Goal: Task Accomplishment & Management: Manage account settings

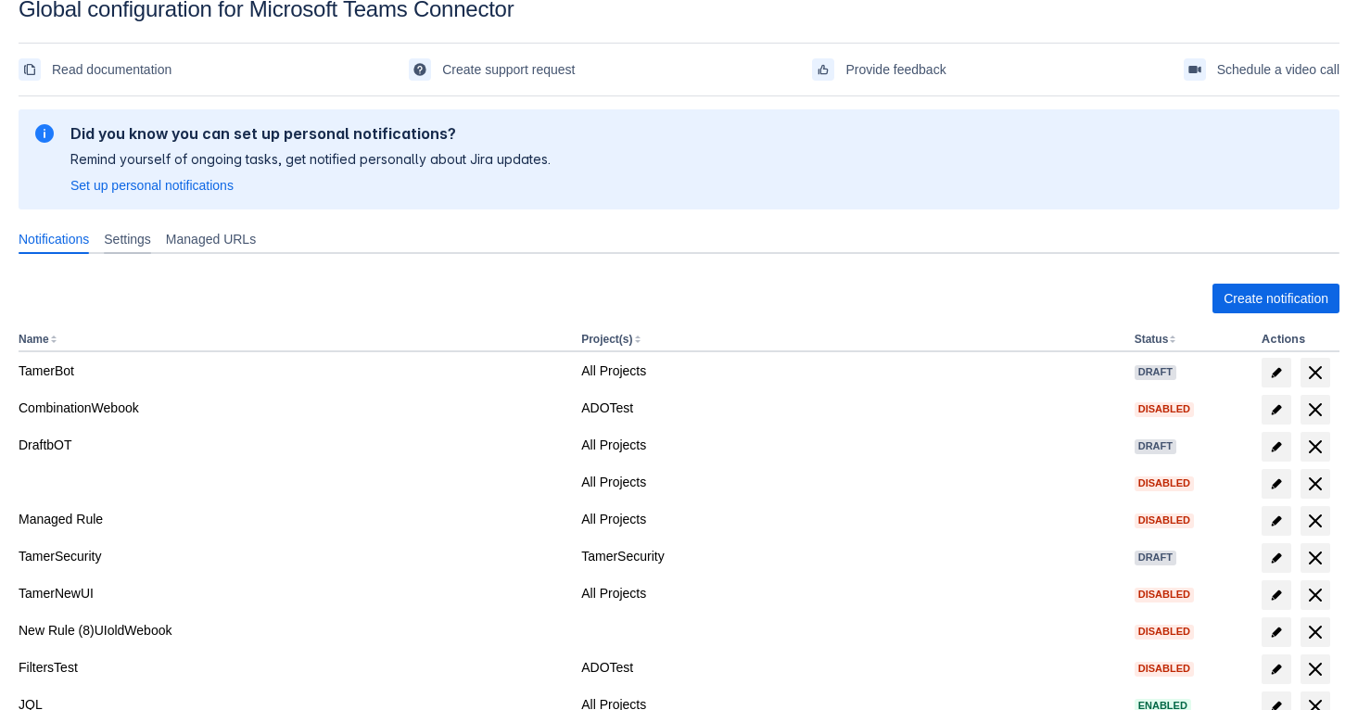
click at [139, 238] on span "Settings" at bounding box center [127, 239] width 47 height 19
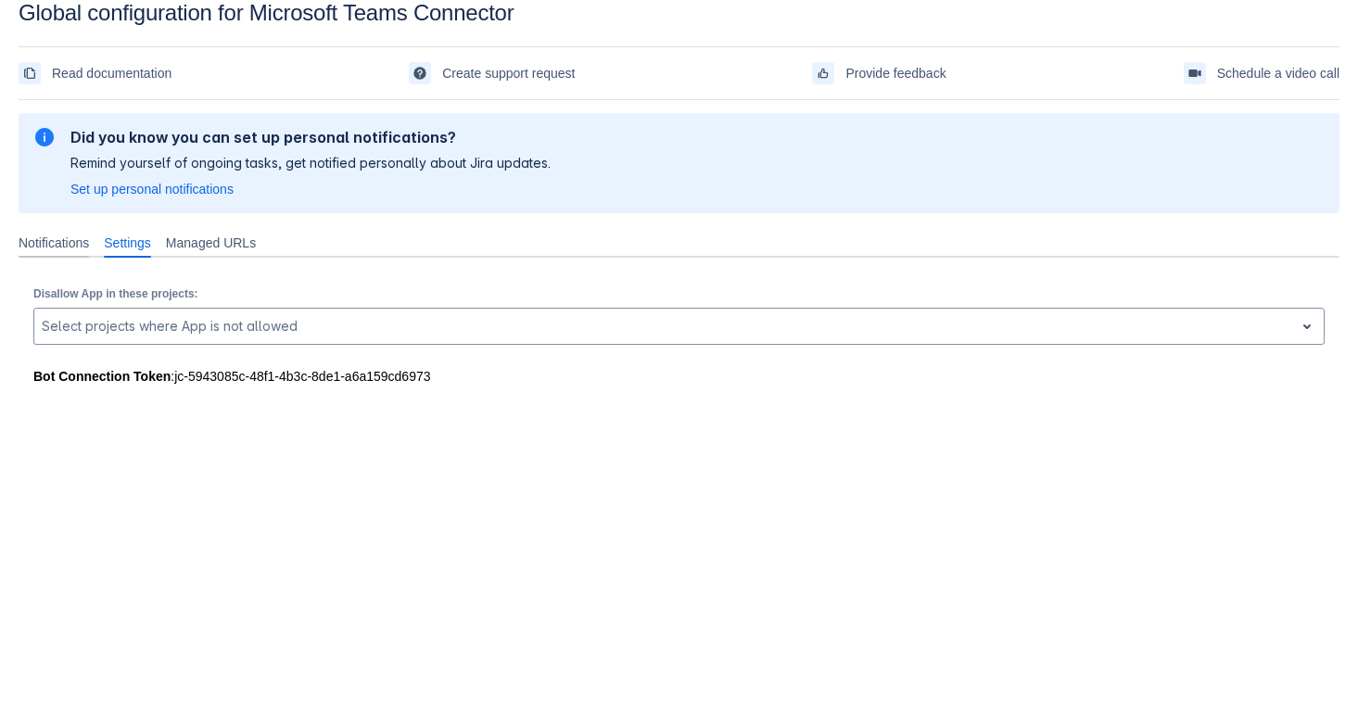
click at [82, 240] on span "Notifications" at bounding box center [54, 243] width 70 height 19
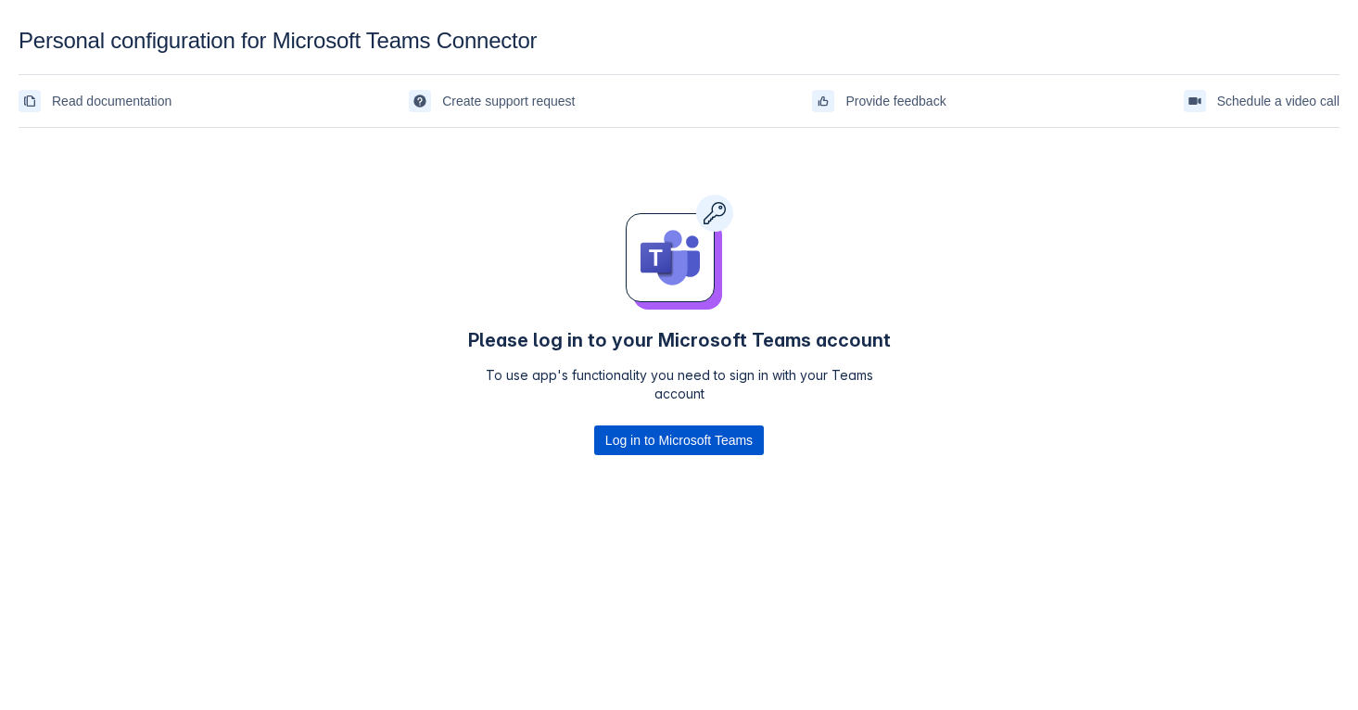
click at [678, 437] on span "Log in to Microsoft Teams" at bounding box center [678, 440] width 147 height 30
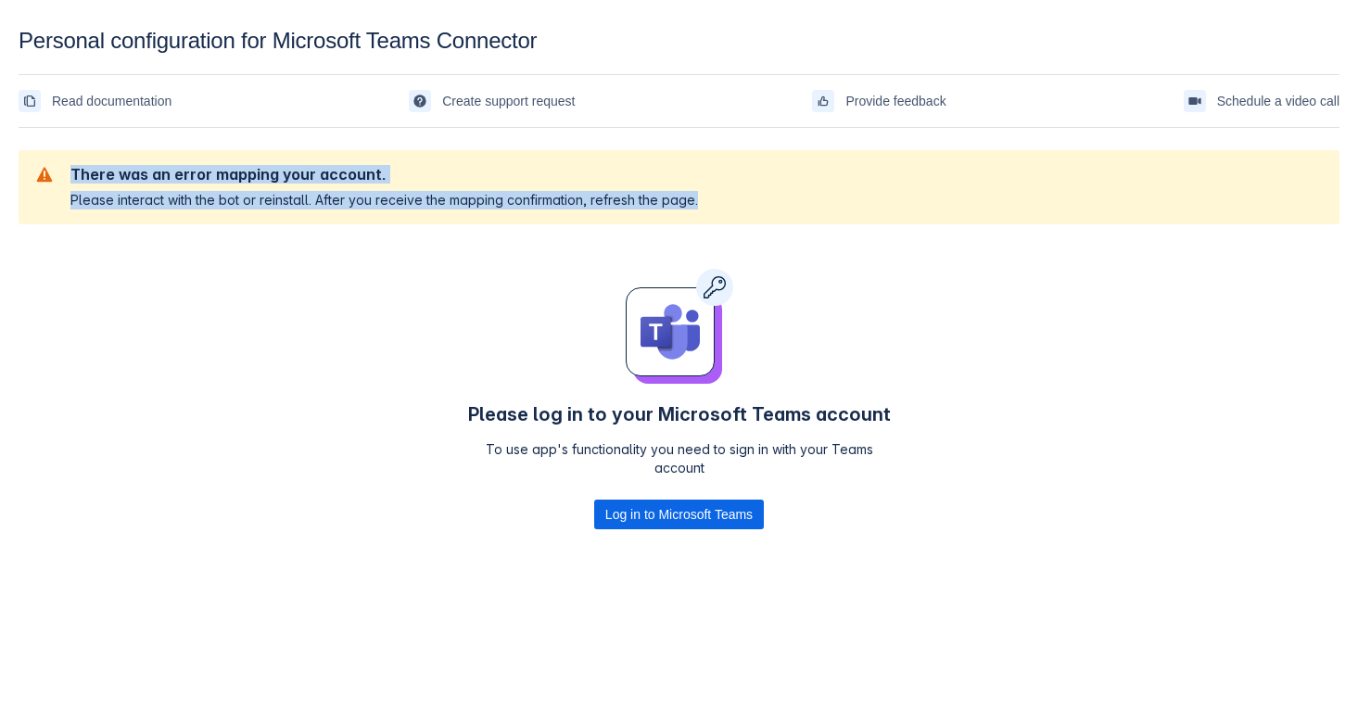
drag, startPoint x: 65, startPoint y: 169, endPoint x: 381, endPoint y: 210, distance: 318.8
click at [381, 210] on section "There was an error mapping your account. Please interact with the bot or reinst…" at bounding box center [679, 187] width 1321 height 74
click at [351, 255] on div "There was an error mapping your account. Please interact with the bot or reinst…" at bounding box center [679, 365] width 1321 height 461
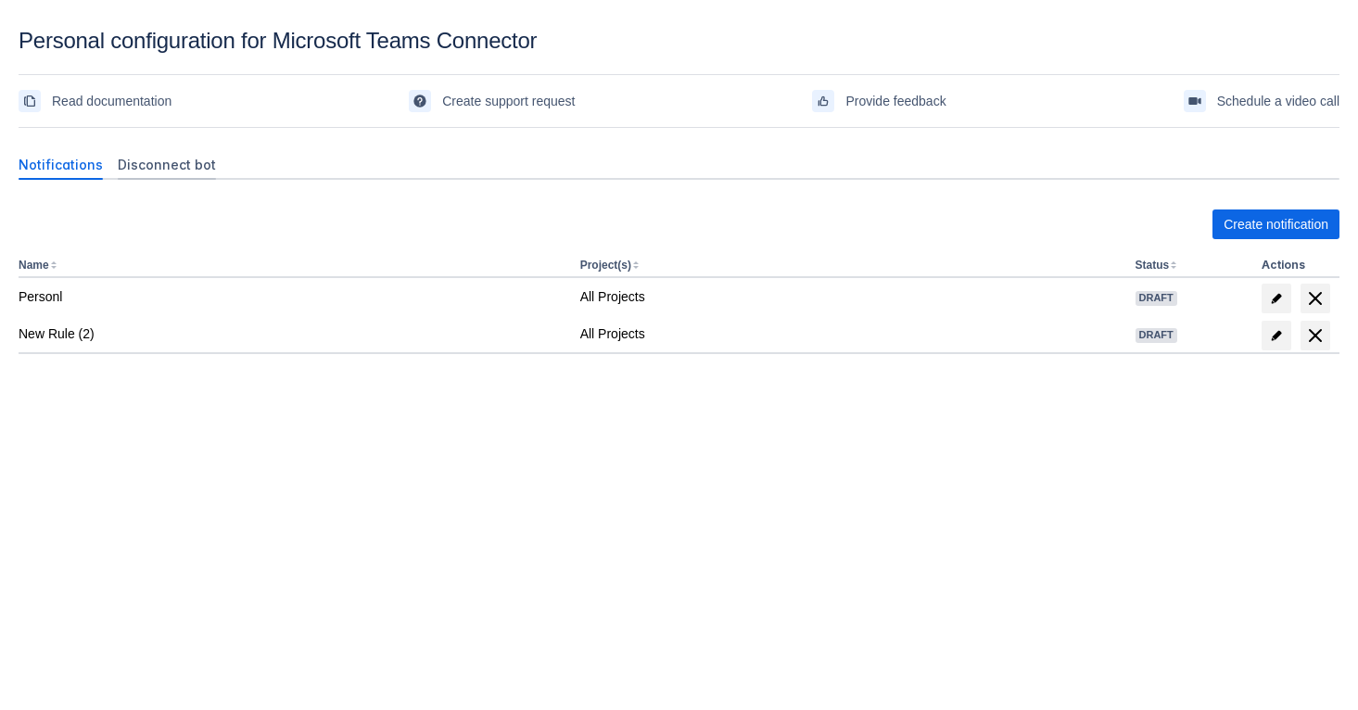
click at [181, 166] on span "Disconnect bot" at bounding box center [167, 165] width 98 height 19
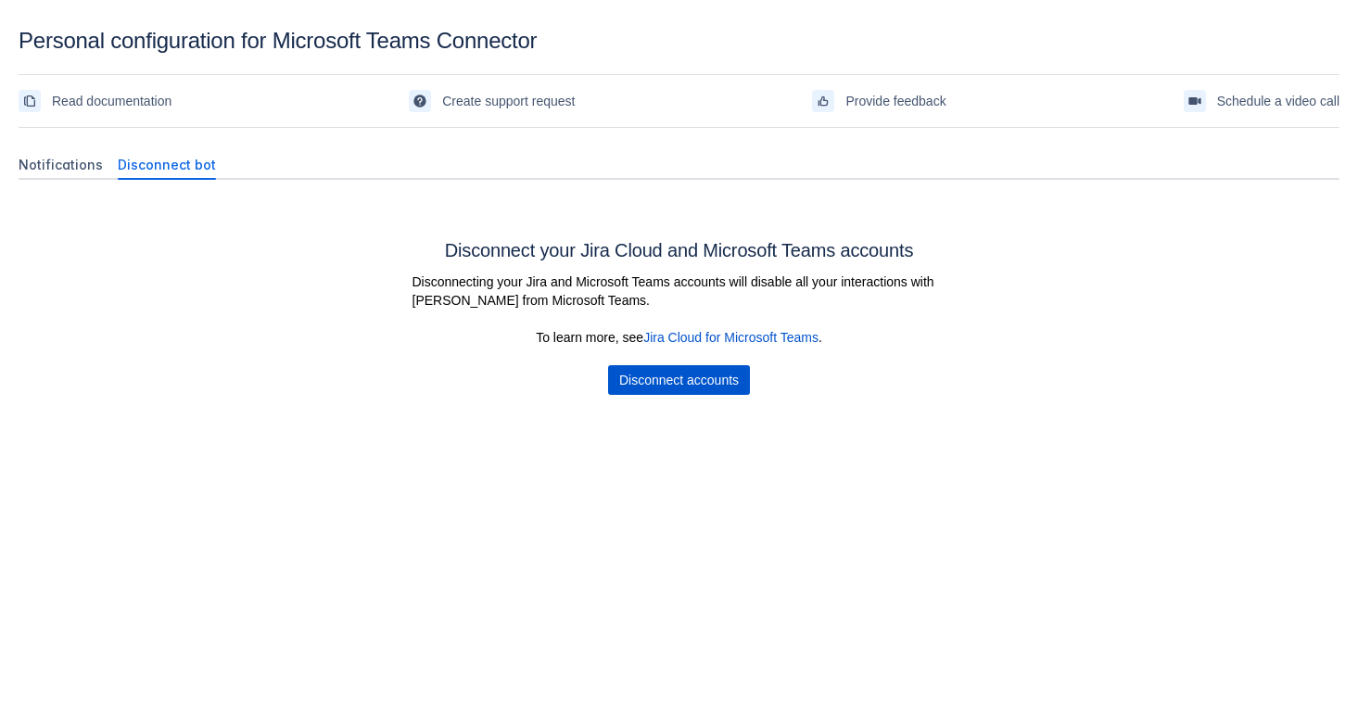
click at [664, 380] on span "Disconnect accounts" at bounding box center [679, 380] width 120 height 30
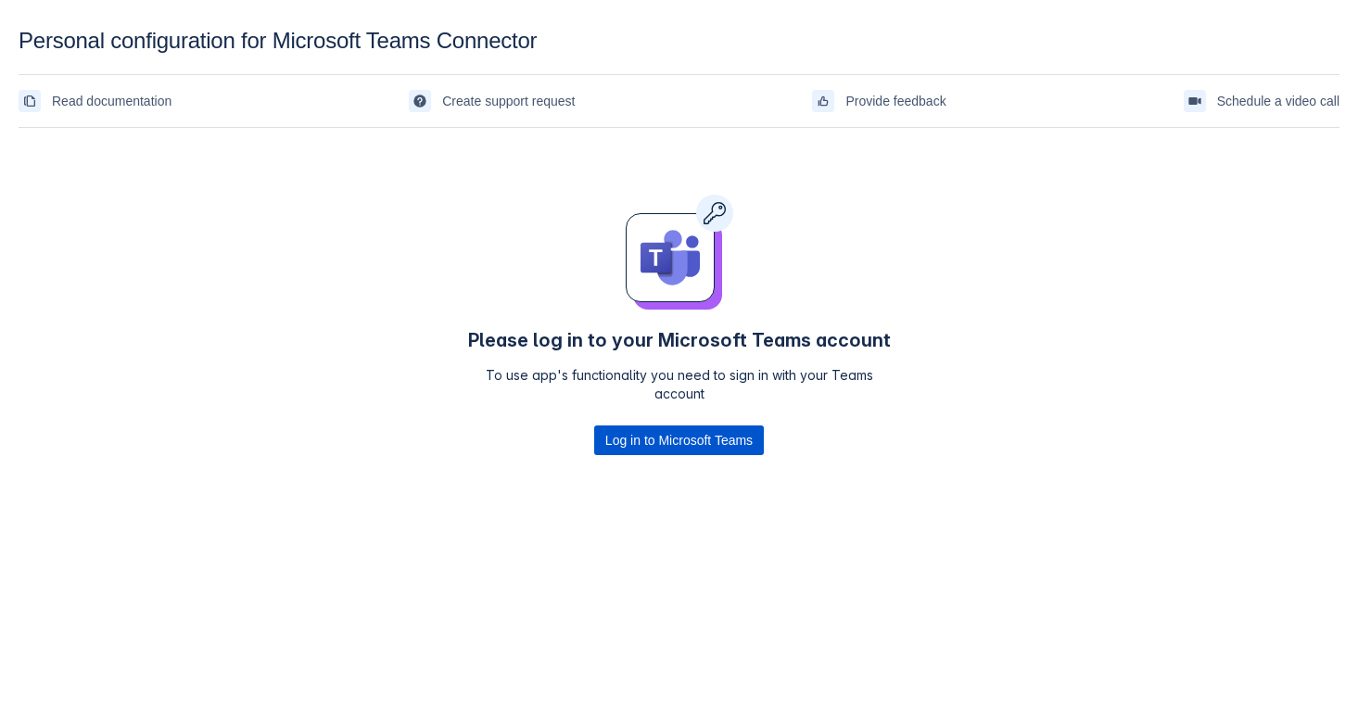
click at [704, 446] on span "Log in to Microsoft Teams" at bounding box center [678, 440] width 147 height 30
click at [918, 664] on body "Personal configuration for Microsoft Teams Connector Read documentation Create …" at bounding box center [679, 383] width 1358 height 710
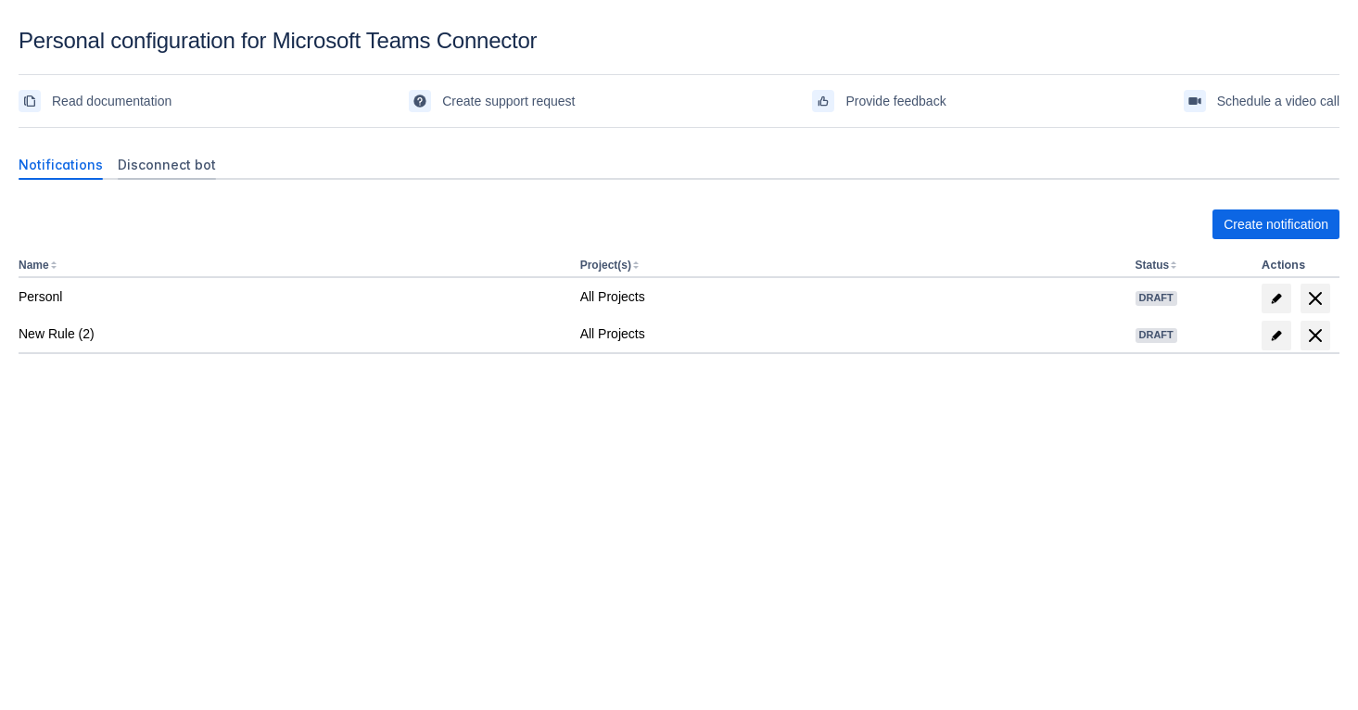
click at [195, 161] on span "Disconnect bot" at bounding box center [167, 165] width 98 height 19
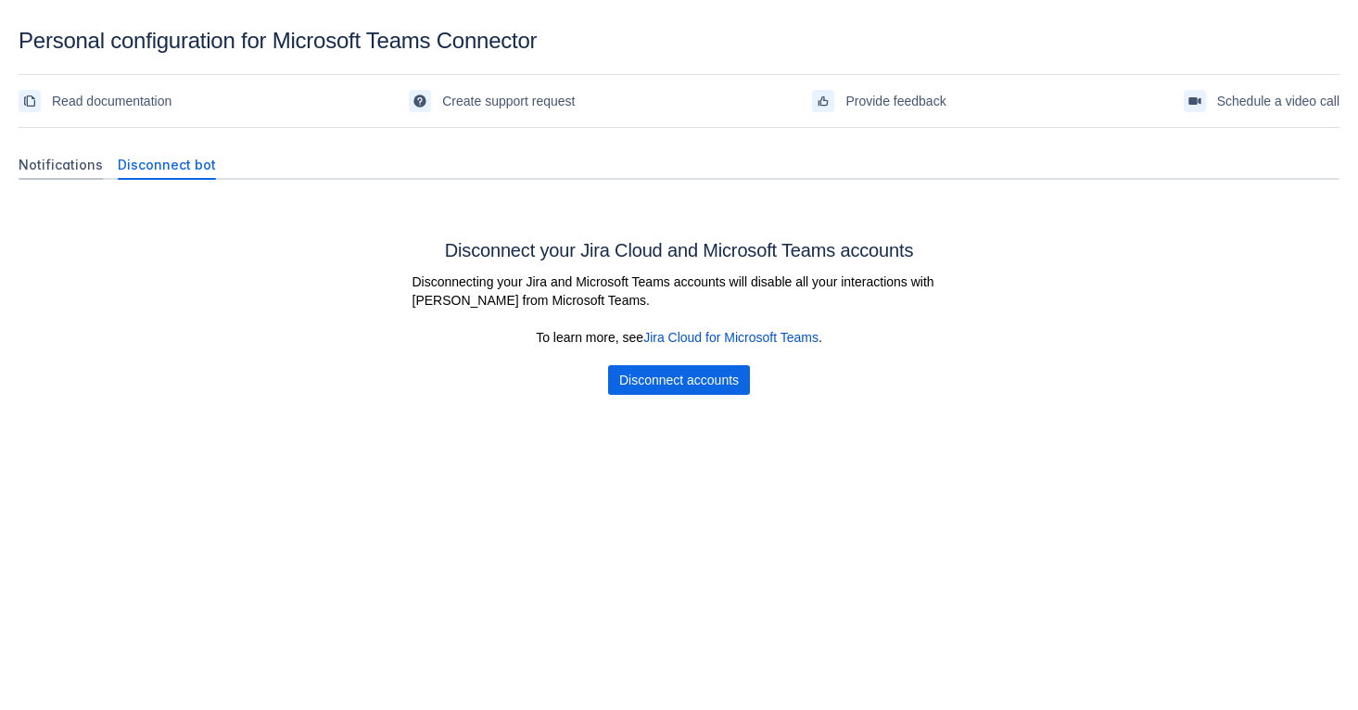
click at [77, 161] on span "Notifications" at bounding box center [61, 165] width 84 height 19
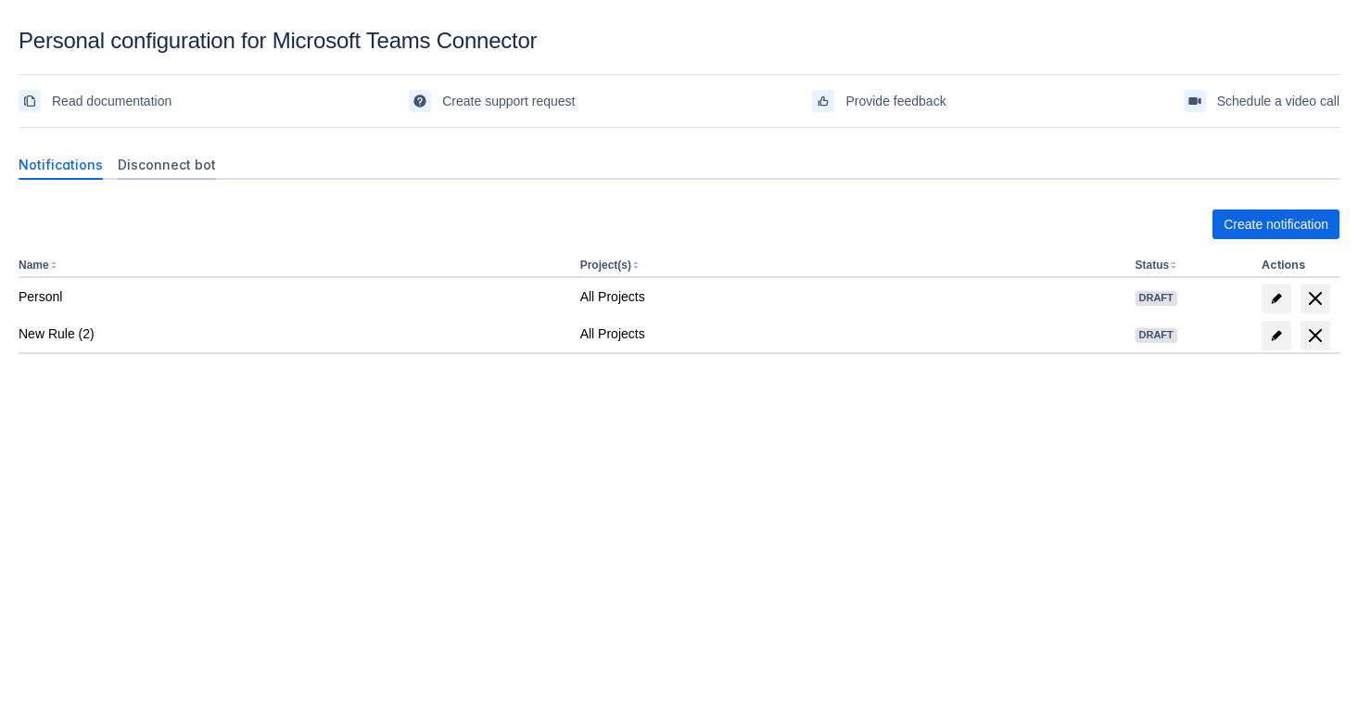
click at [149, 155] on div "Disconnect bot" at bounding box center [166, 165] width 113 height 30
click at [169, 164] on span "Disconnect bot" at bounding box center [167, 165] width 98 height 19
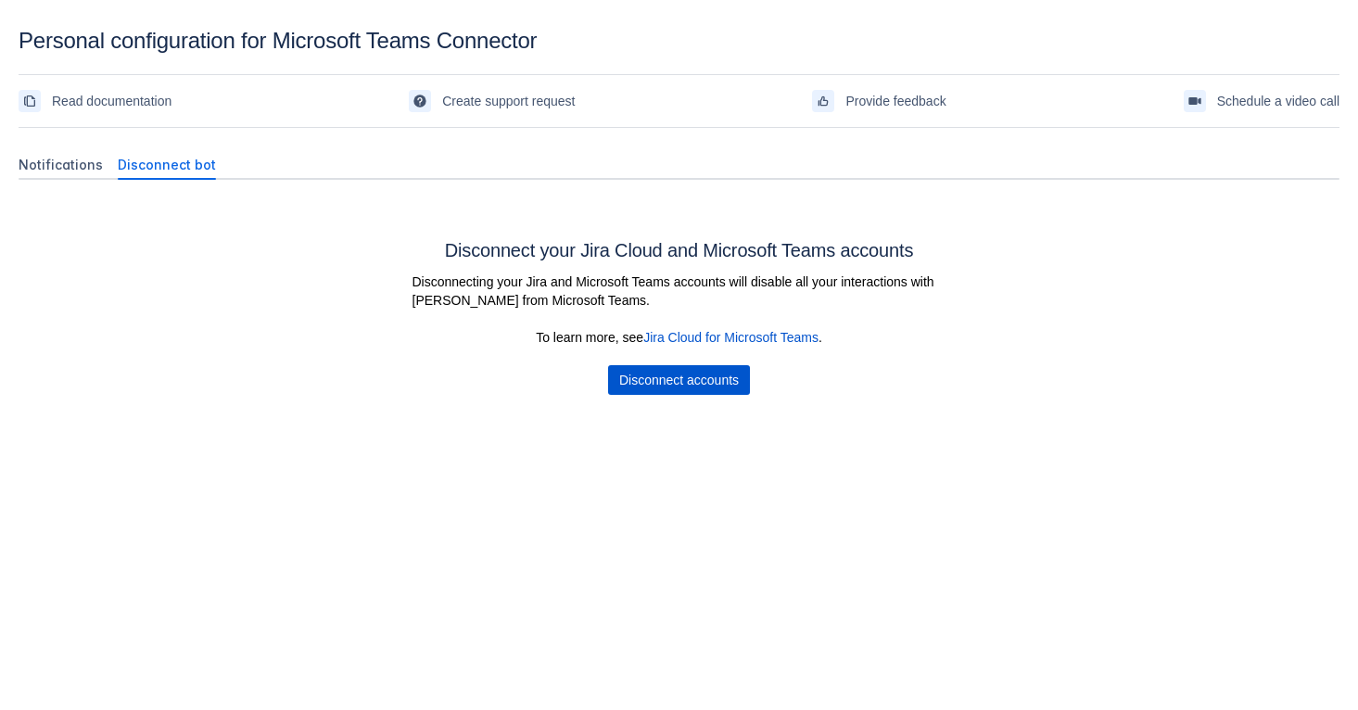
click at [679, 385] on span "Disconnect accounts" at bounding box center [679, 380] width 120 height 30
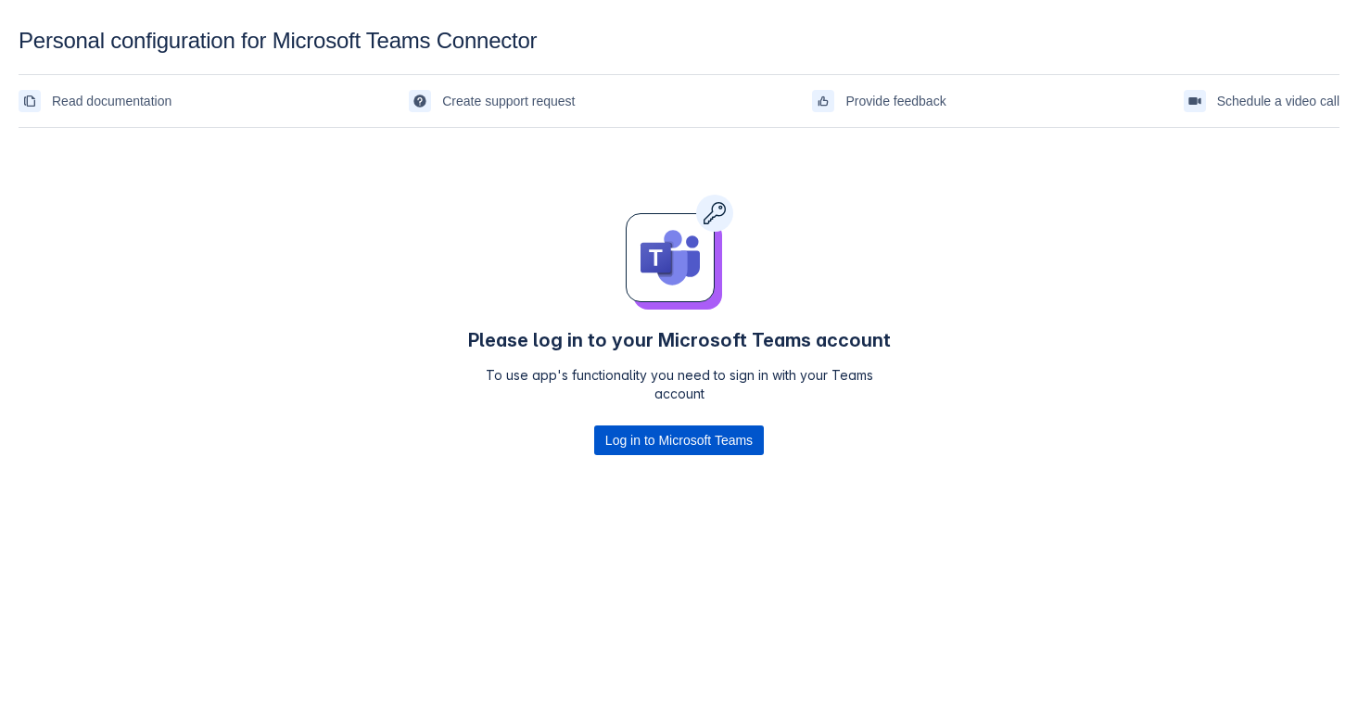
click at [676, 446] on span "Log in to Microsoft Teams" at bounding box center [678, 440] width 147 height 30
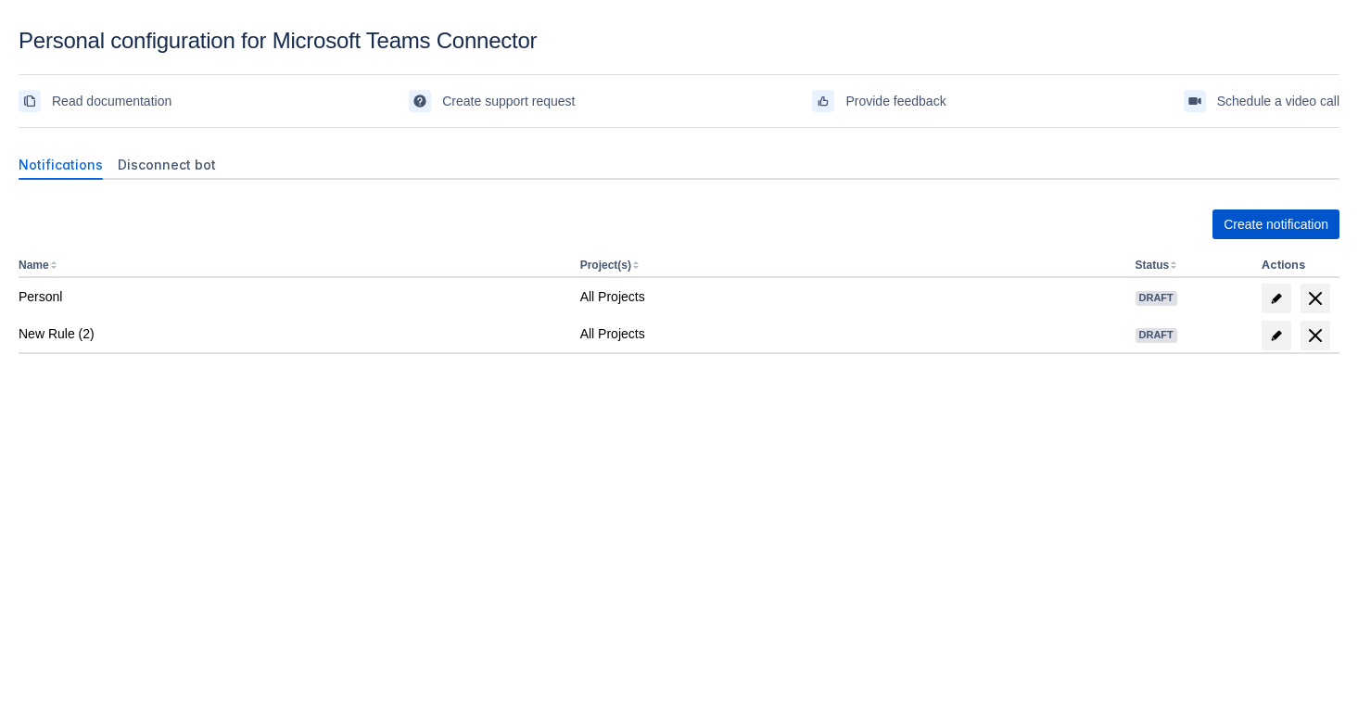
click at [1243, 226] on span "Create notification" at bounding box center [1275, 224] width 105 height 30
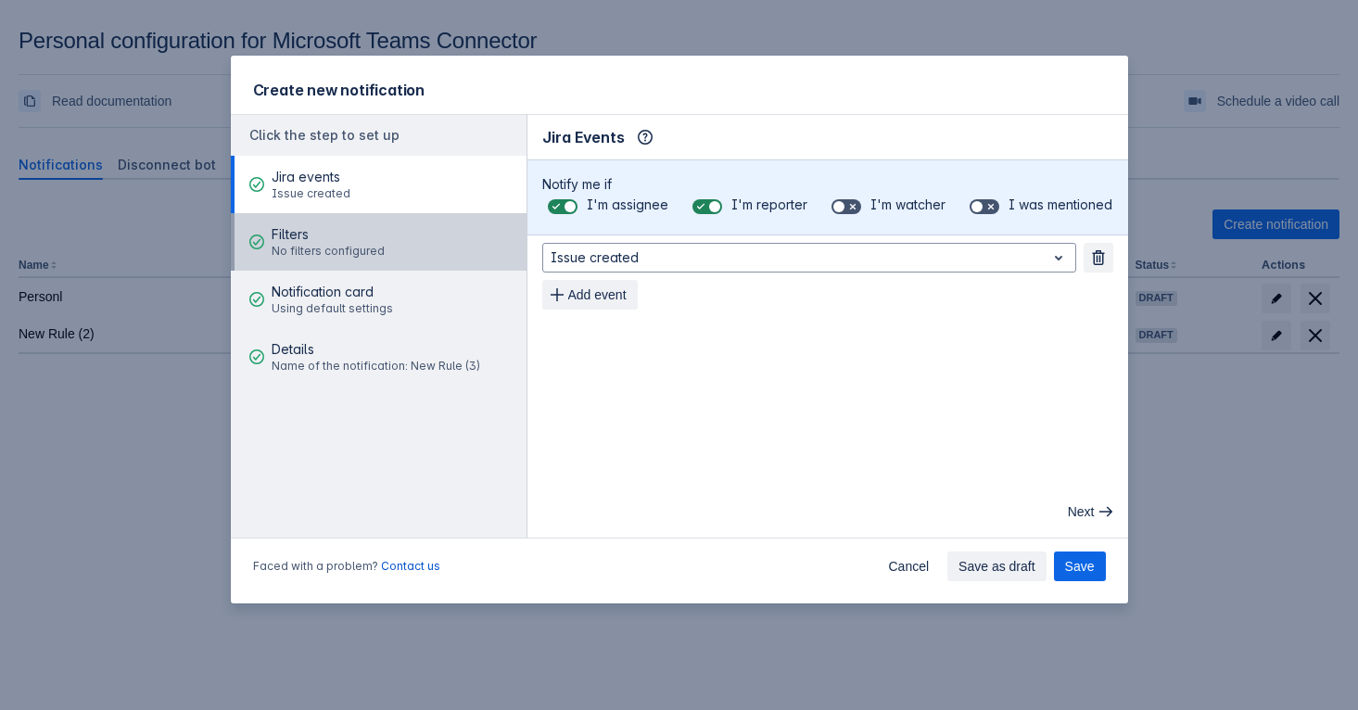
click at [338, 251] on span "No filters configured" at bounding box center [328, 251] width 113 height 15
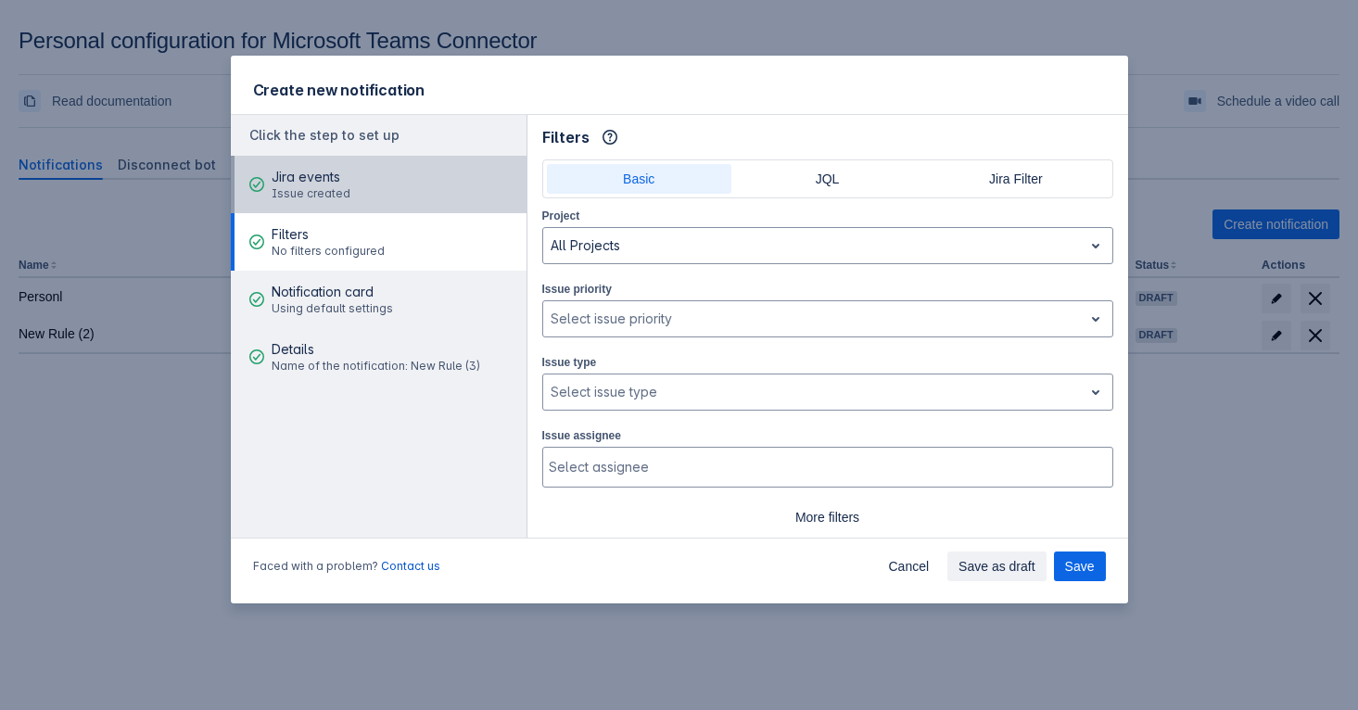
click at [386, 165] on button "Jira events Issue created" at bounding box center [379, 184] width 296 height 57
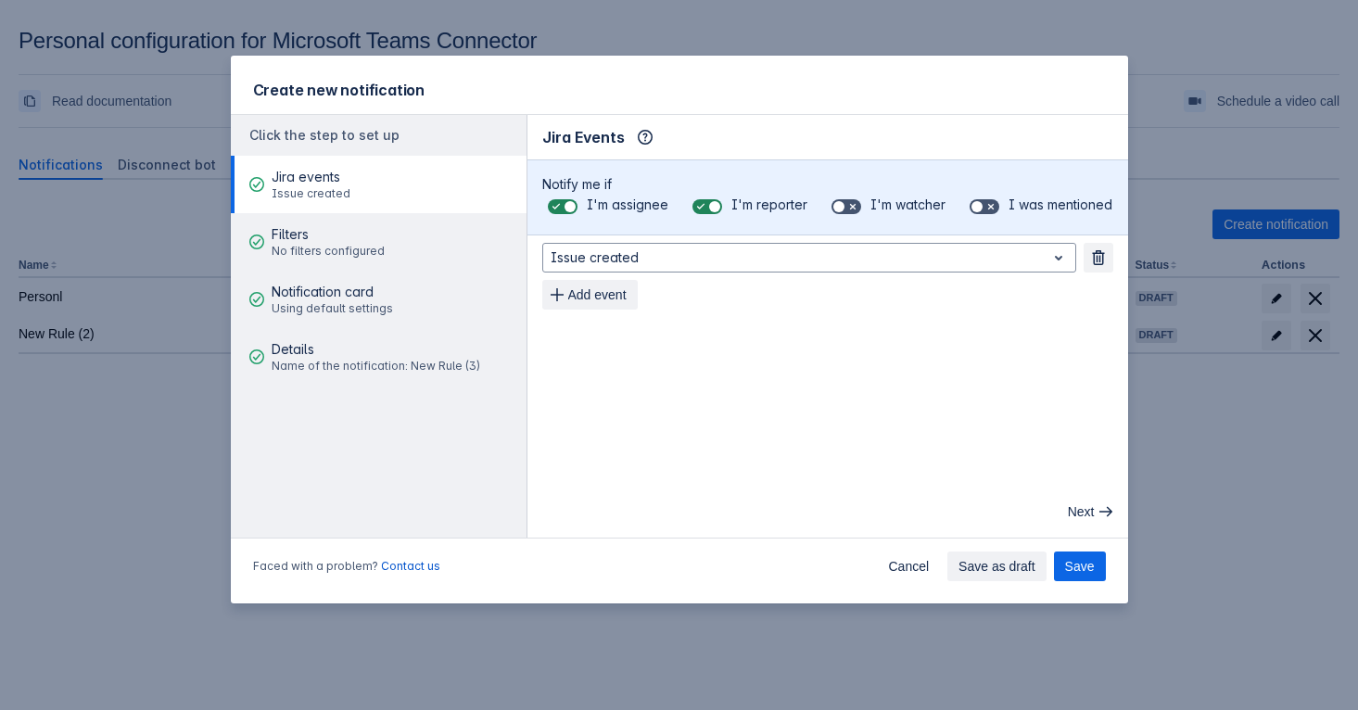
click at [400, 123] on div "Click the step to set up" at bounding box center [379, 135] width 296 height 41
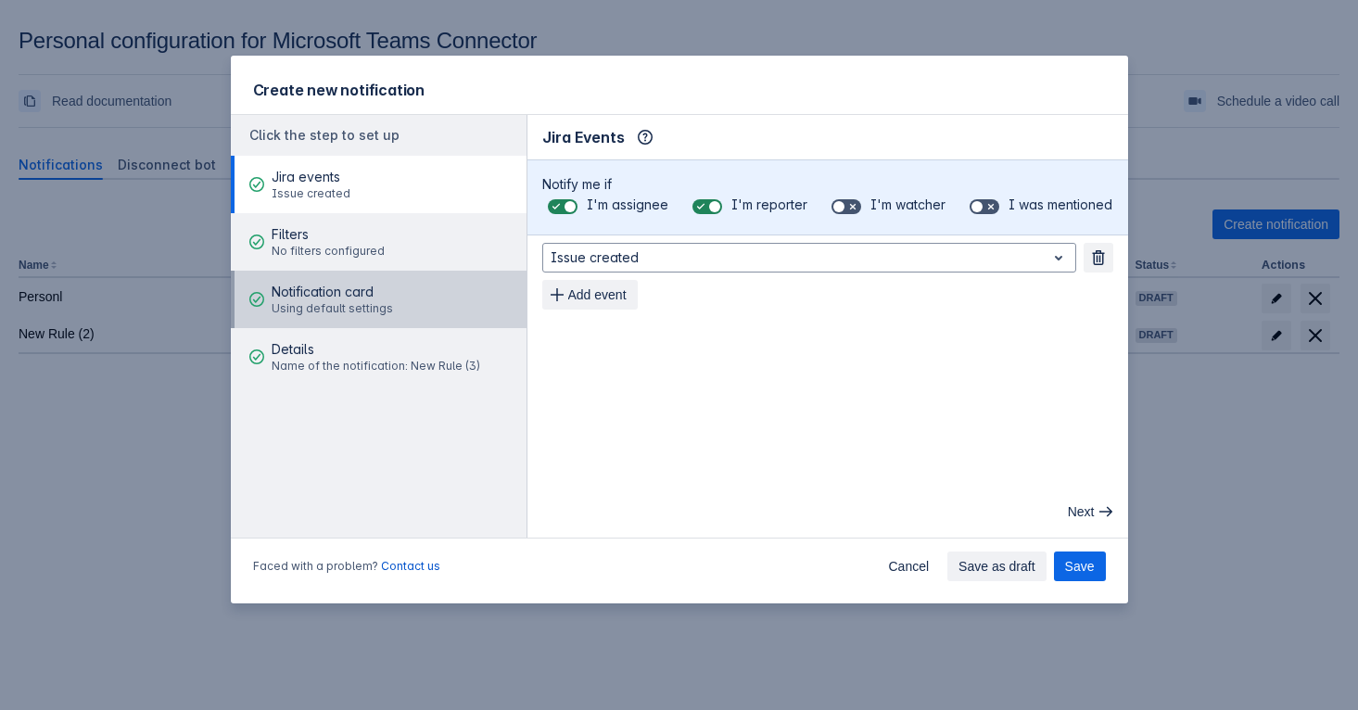
click at [383, 279] on div "Notification card Using default settings" at bounding box center [332, 300] width 121 height 56
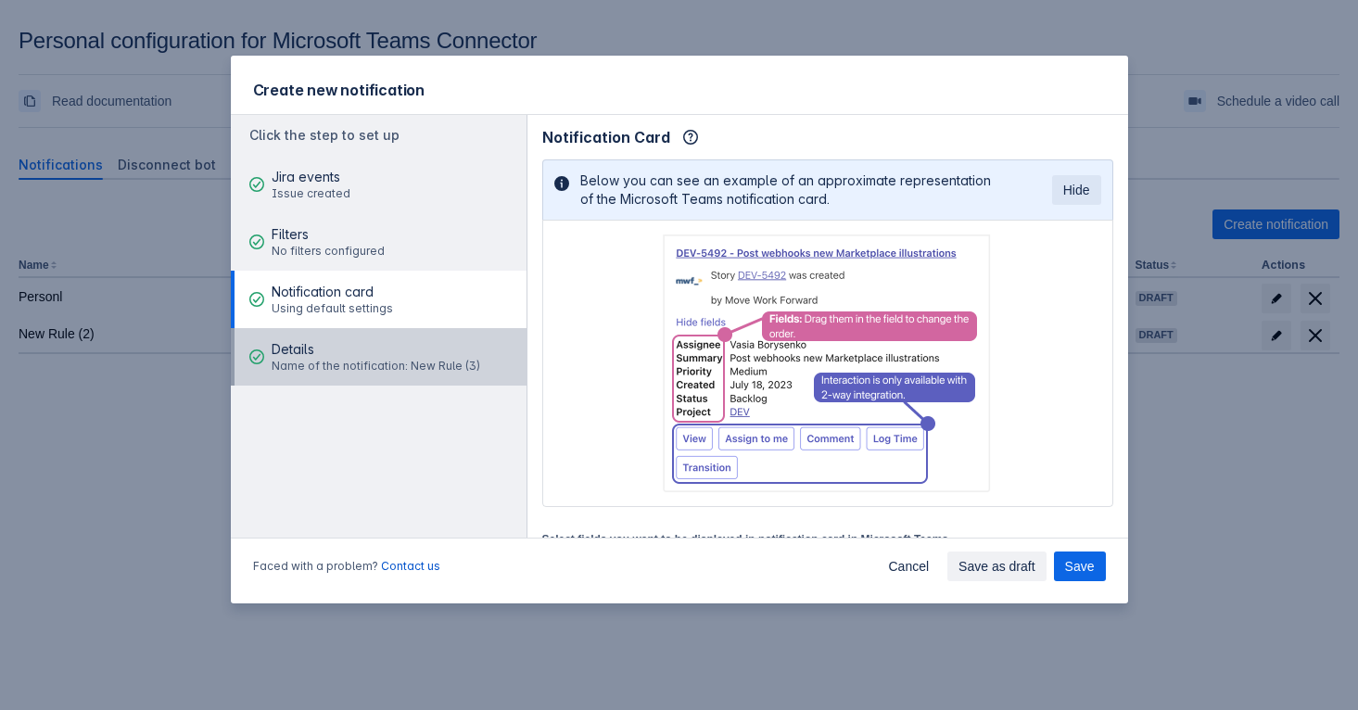
click at [381, 373] on span "Name of the notification: New Rule (3)" at bounding box center [376, 366] width 209 height 15
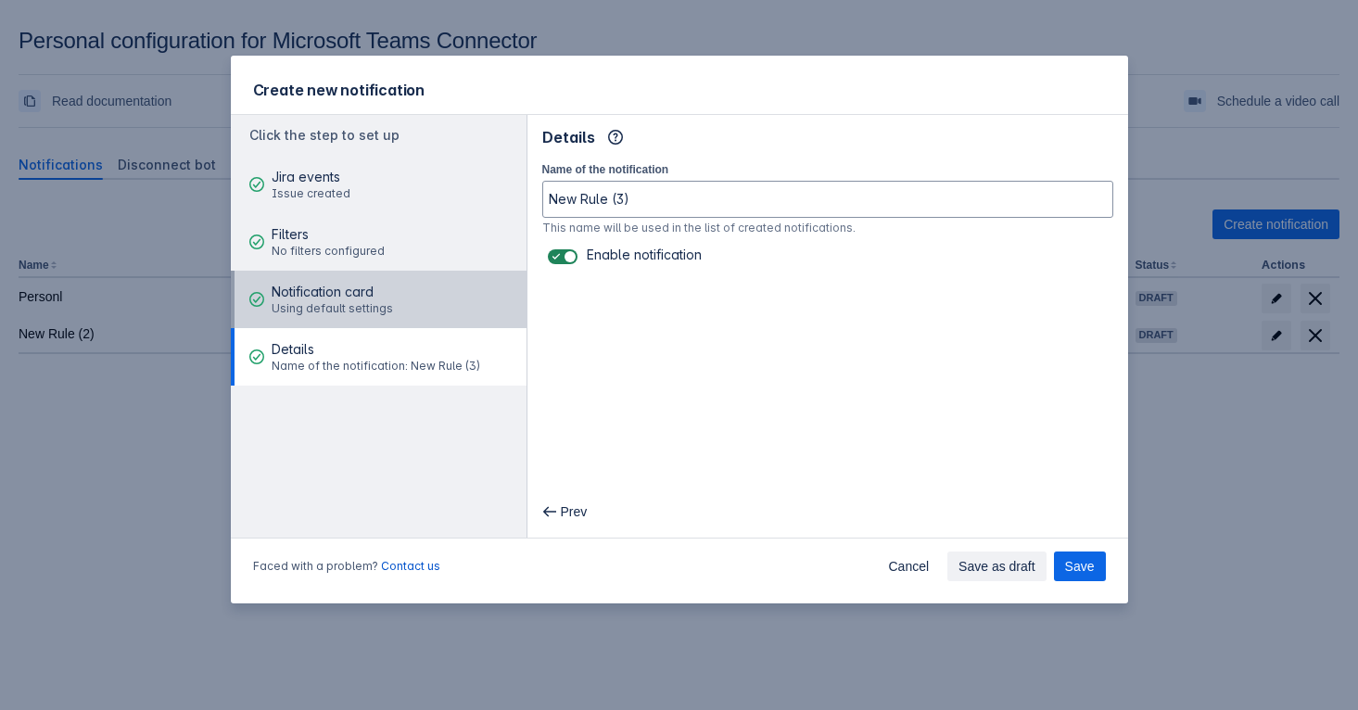
click at [377, 305] on span "Using default settings" at bounding box center [332, 308] width 121 height 15
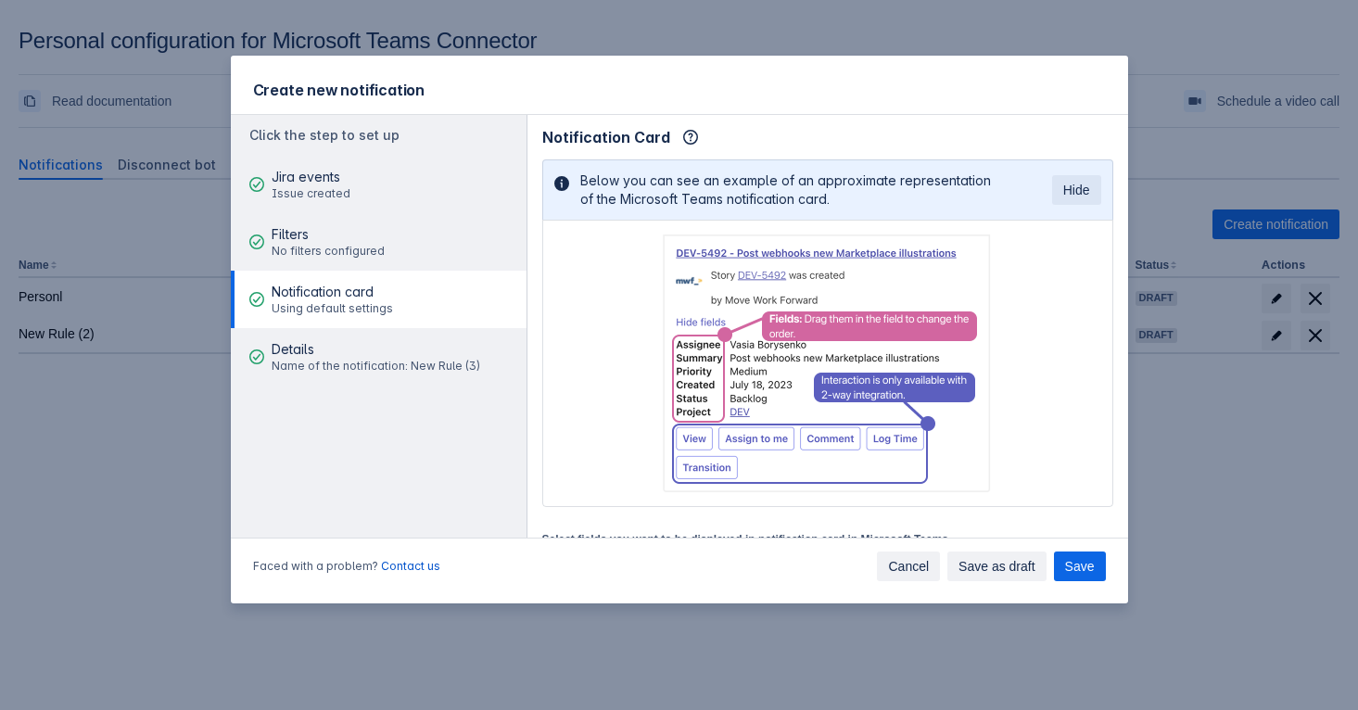
click at [890, 560] on span "Cancel" at bounding box center [908, 566] width 41 height 30
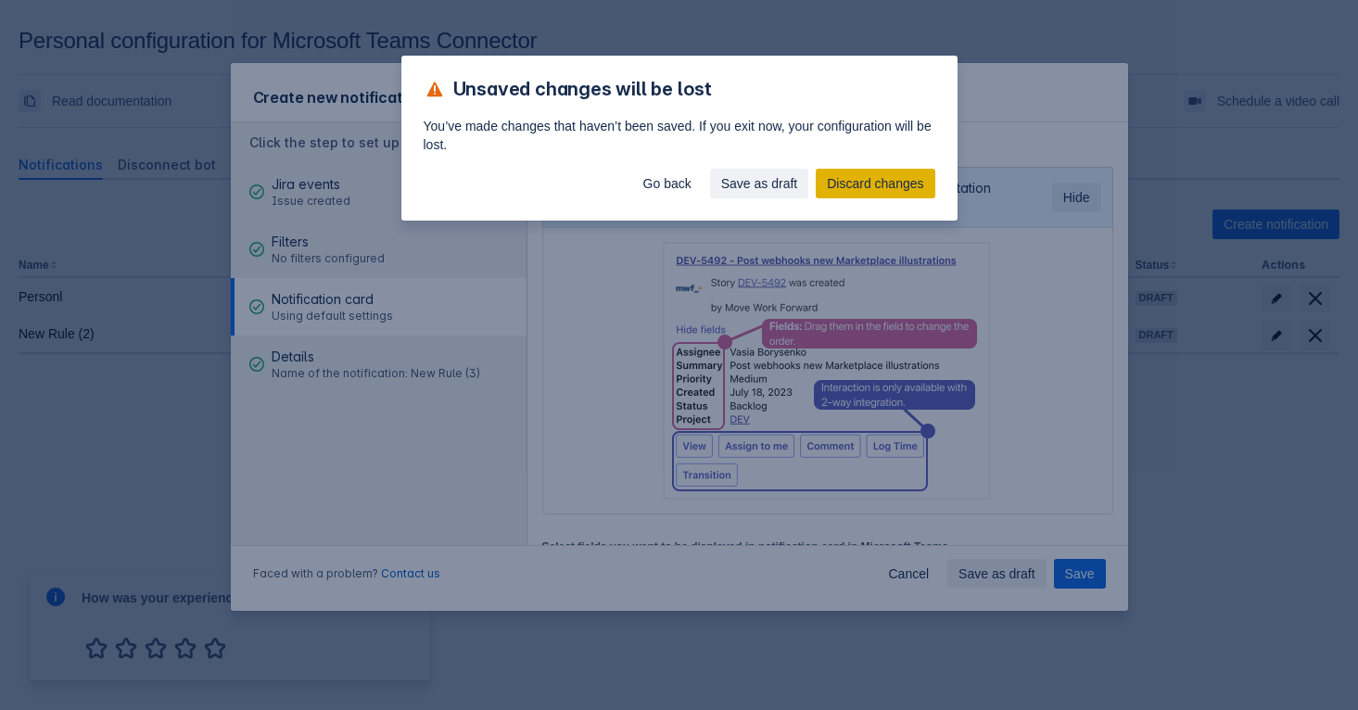
click at [828, 184] on span "Discard changes" at bounding box center [875, 184] width 96 height 30
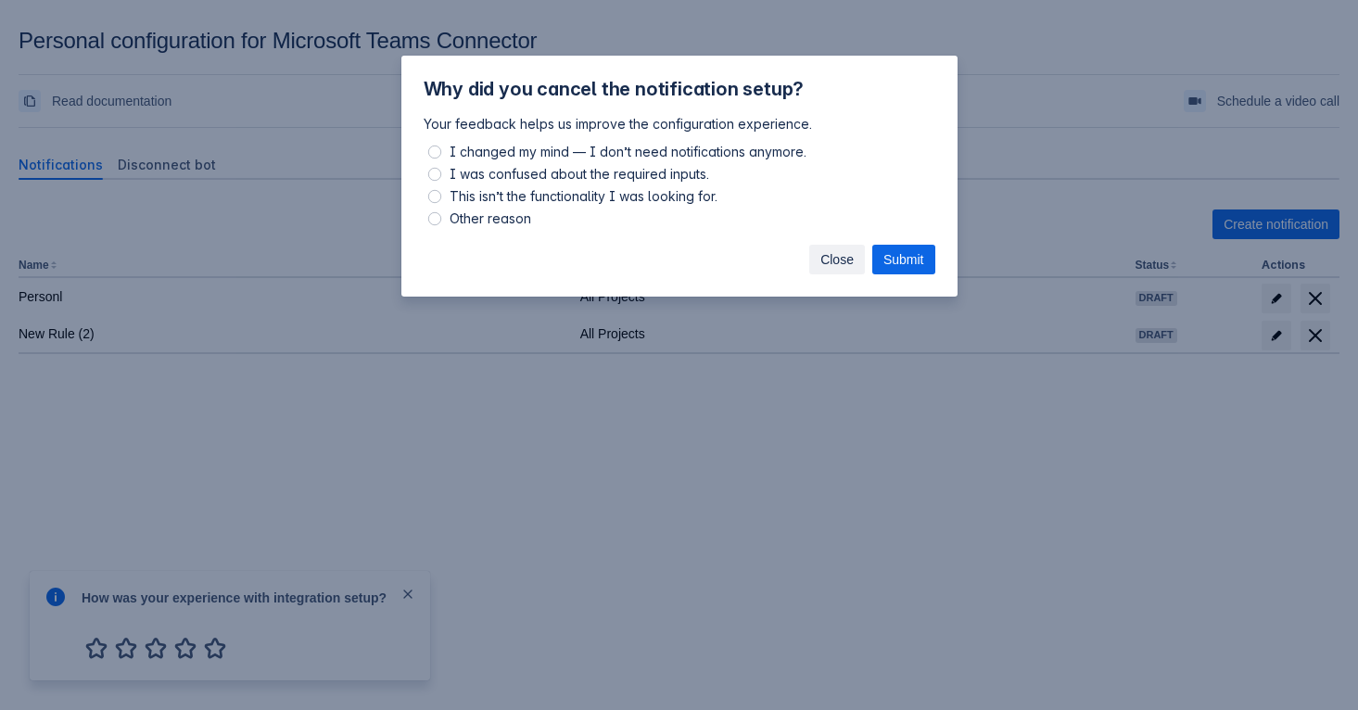
click at [820, 258] on span "Close" at bounding box center [836, 260] width 33 height 30
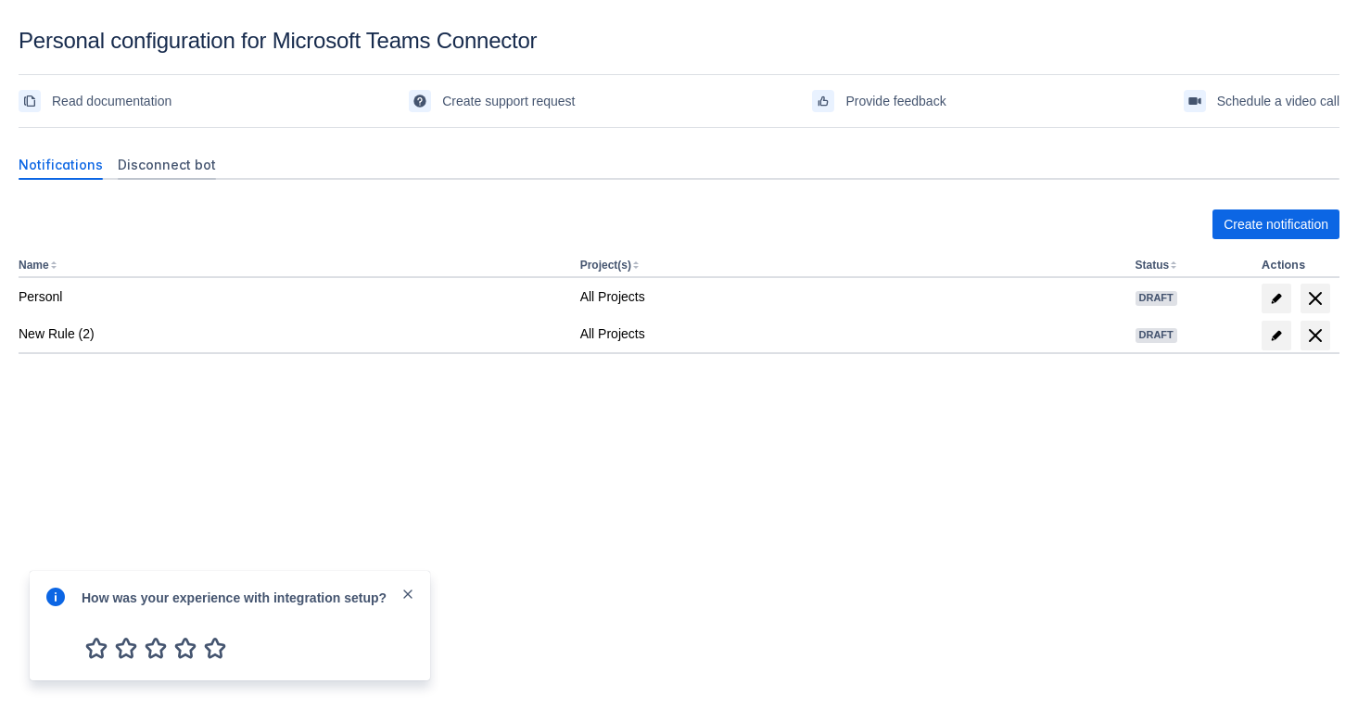
click at [163, 162] on span "Disconnect bot" at bounding box center [167, 165] width 98 height 19
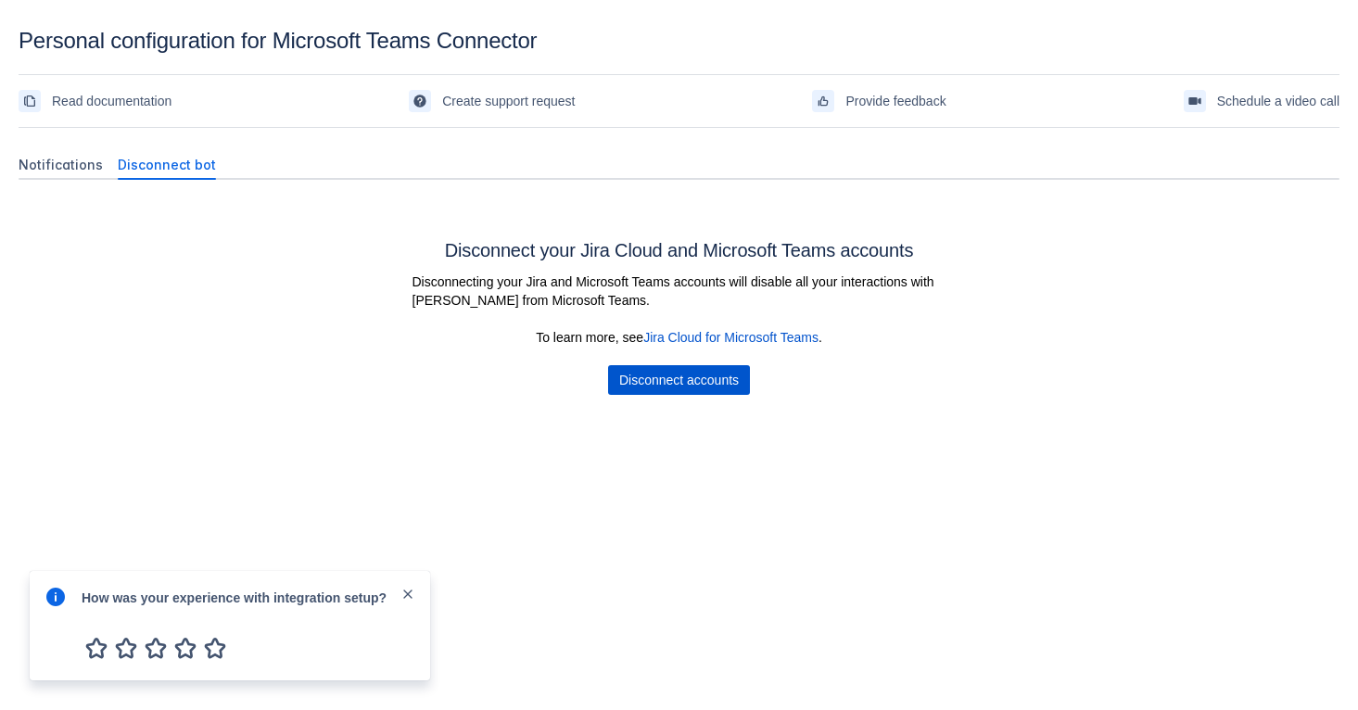
click at [638, 386] on span "Disconnect accounts" at bounding box center [679, 380] width 120 height 30
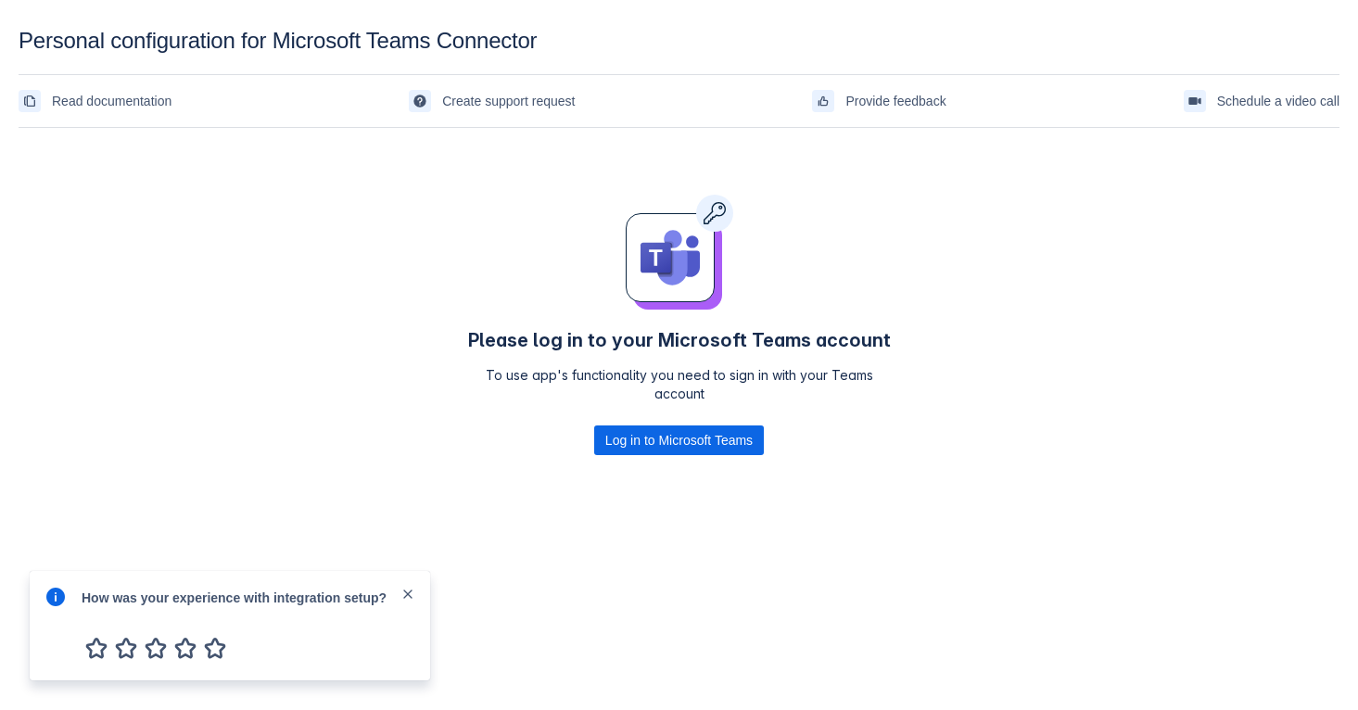
click at [405, 598] on span "close" at bounding box center [407, 594] width 15 height 15
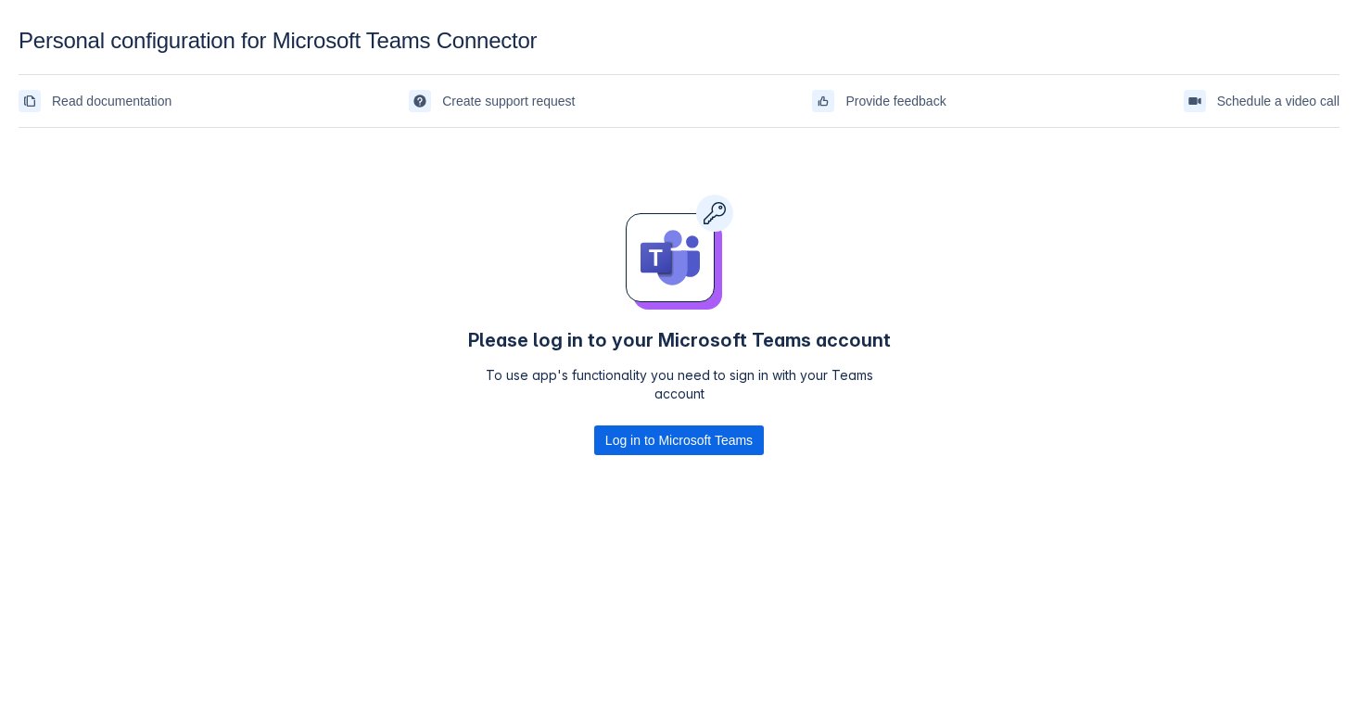
click at [369, 434] on div "Please log in to your Microsoft Teams account To use app's functionality you ne…" at bounding box center [679, 328] width 1321 height 386
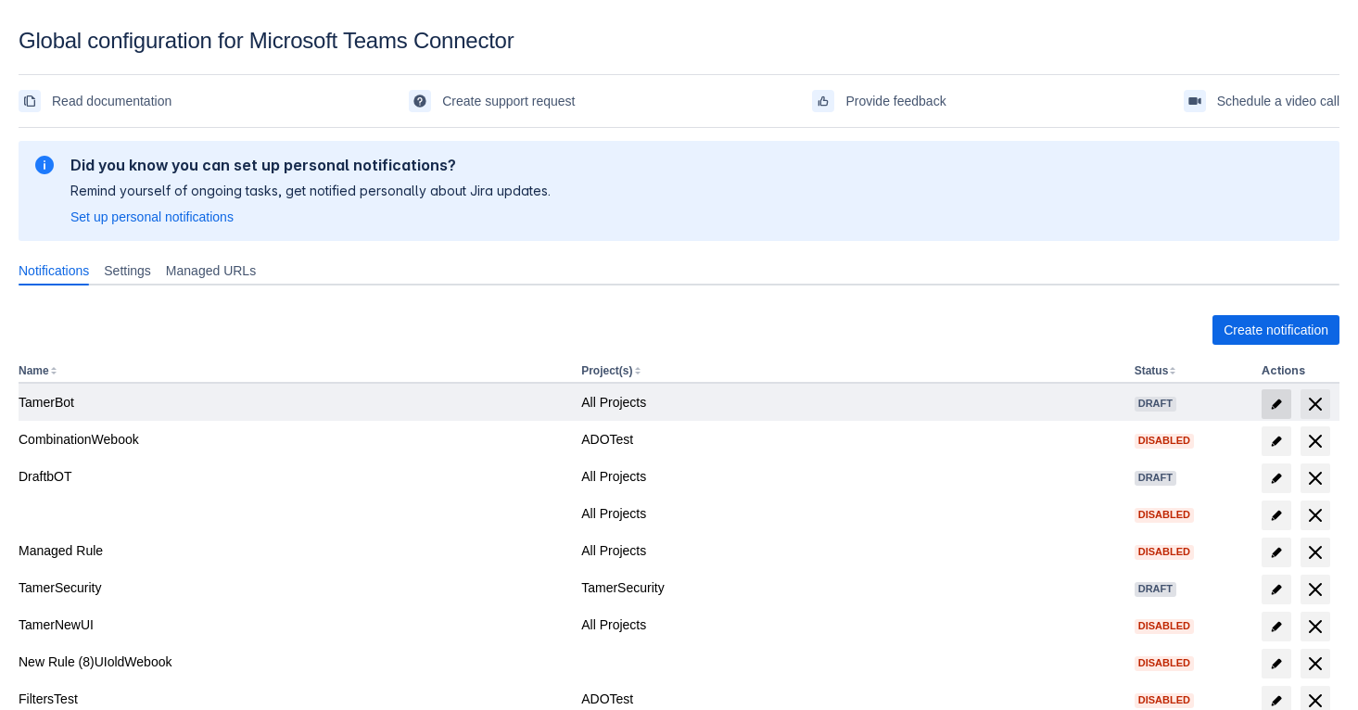
click at [1278, 410] on span "edit" at bounding box center [1276, 404] width 15 height 15
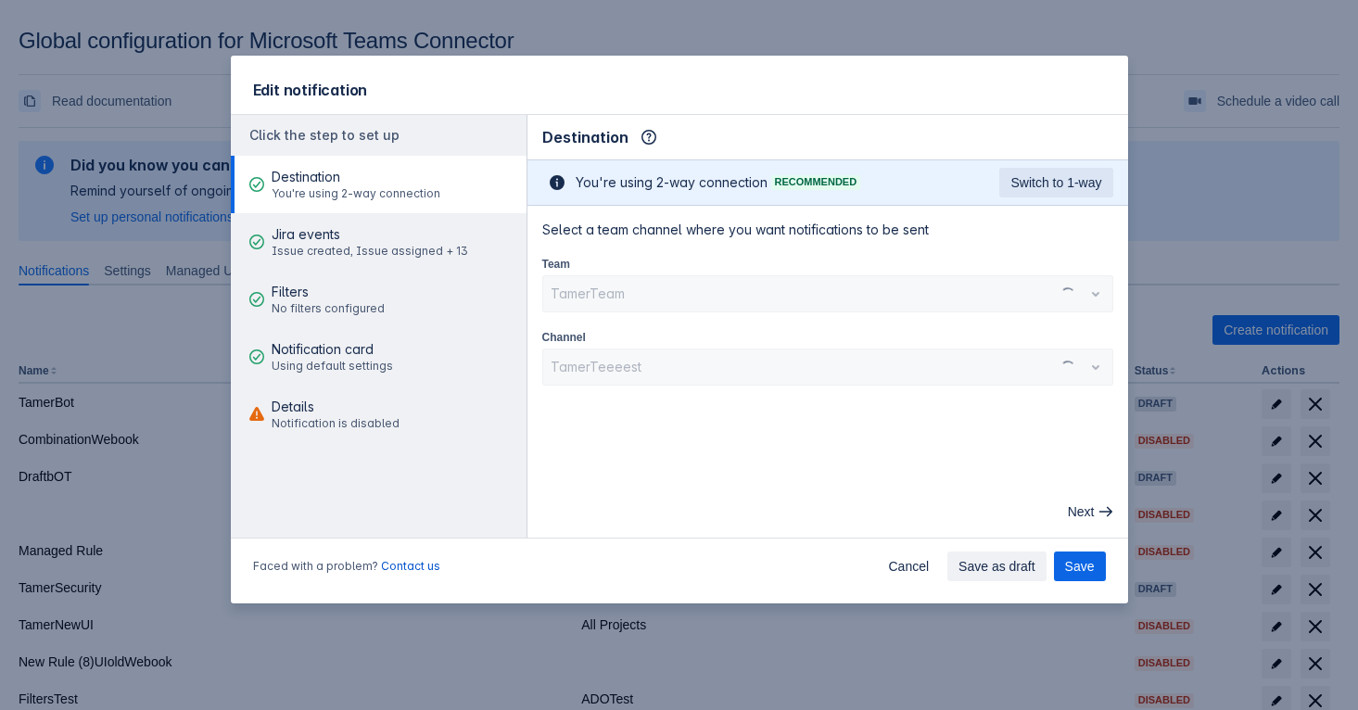
click at [743, 310] on div "TamerTeam" at bounding box center [827, 293] width 571 height 37
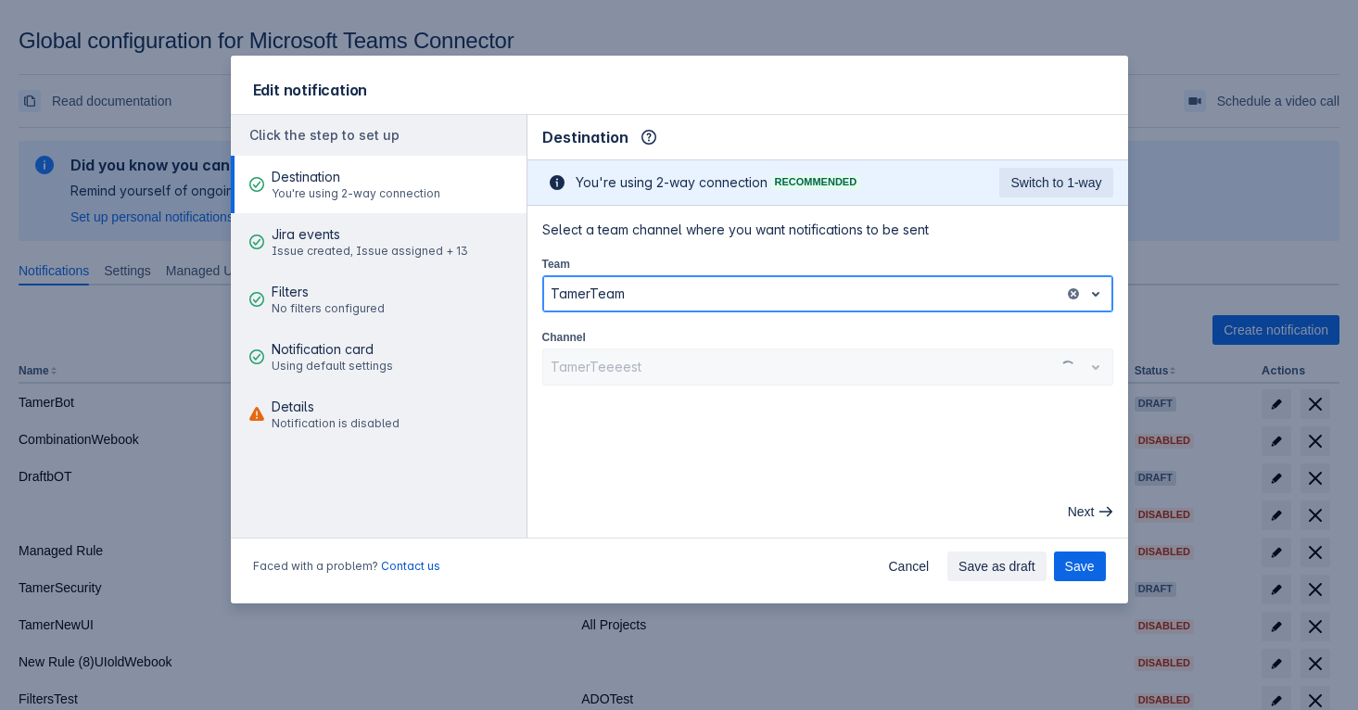
click at [744, 303] on div at bounding box center [804, 294] width 506 height 22
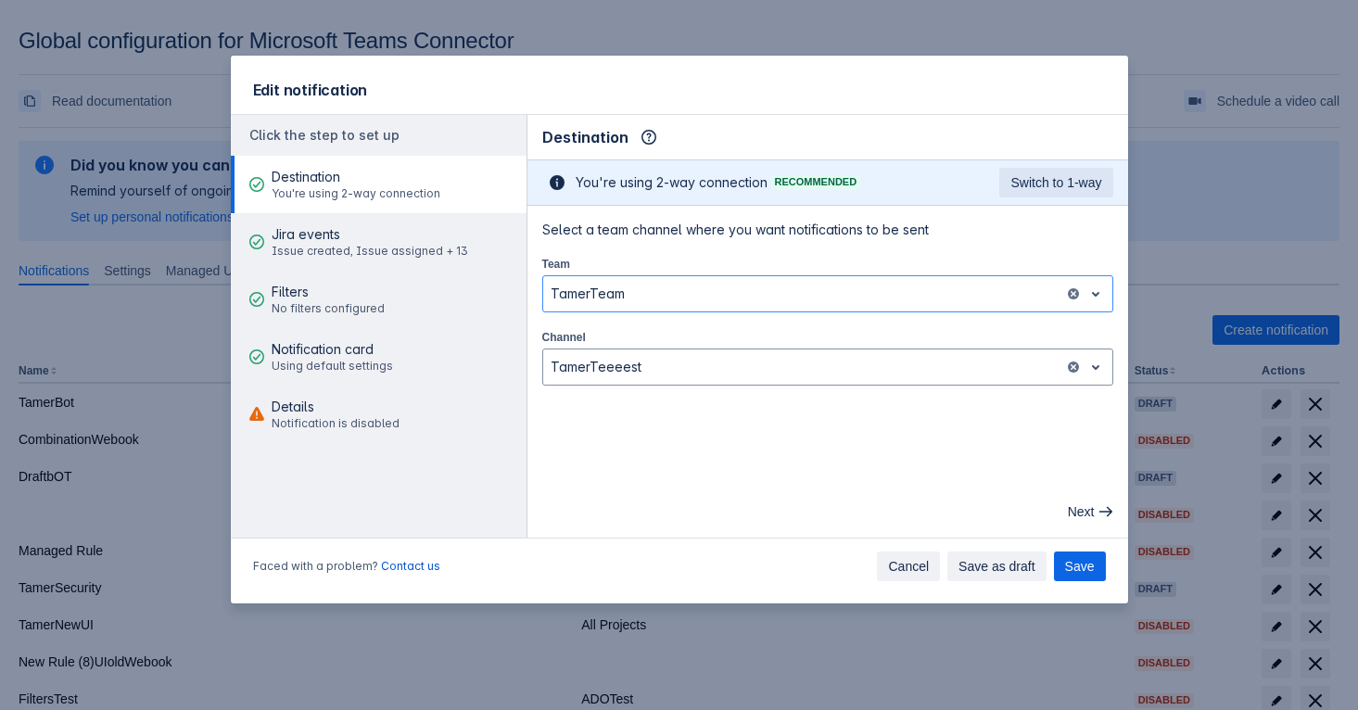
click at [911, 557] on span "Cancel" at bounding box center [908, 566] width 41 height 30
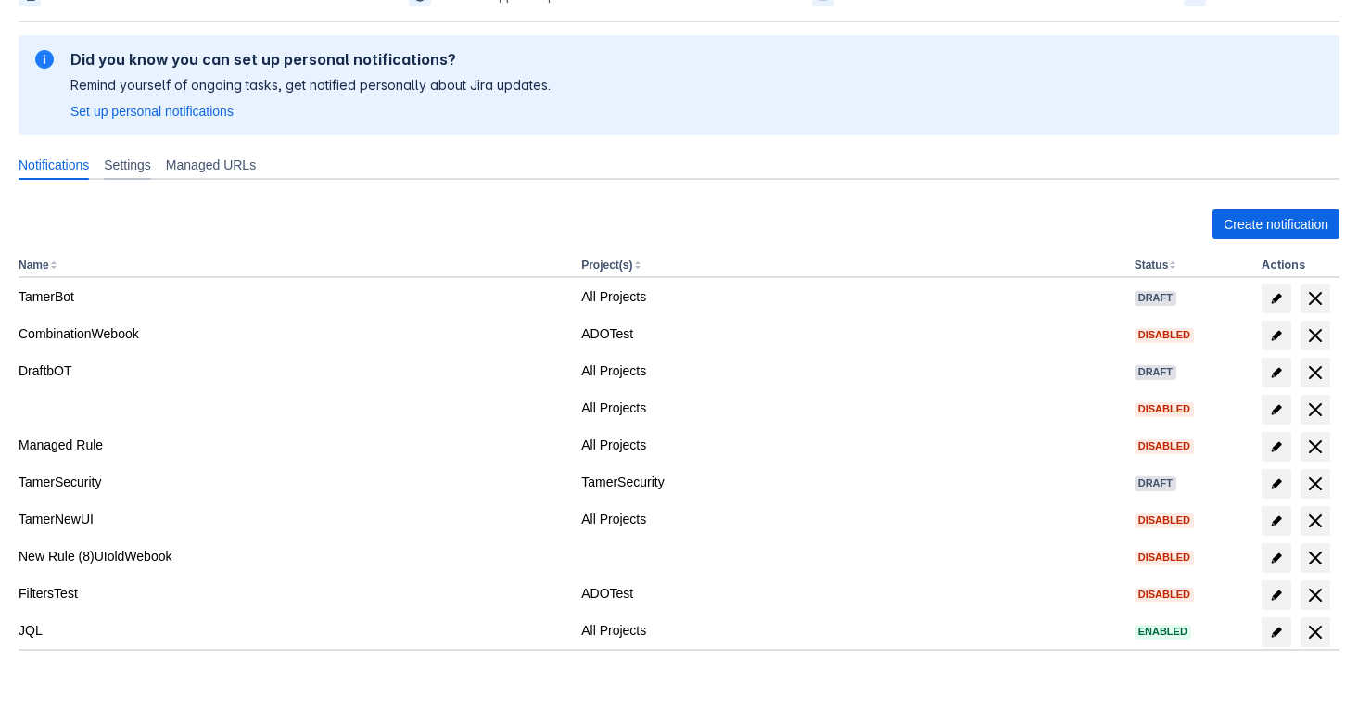
click at [120, 156] on span "Settings" at bounding box center [127, 165] width 47 height 19
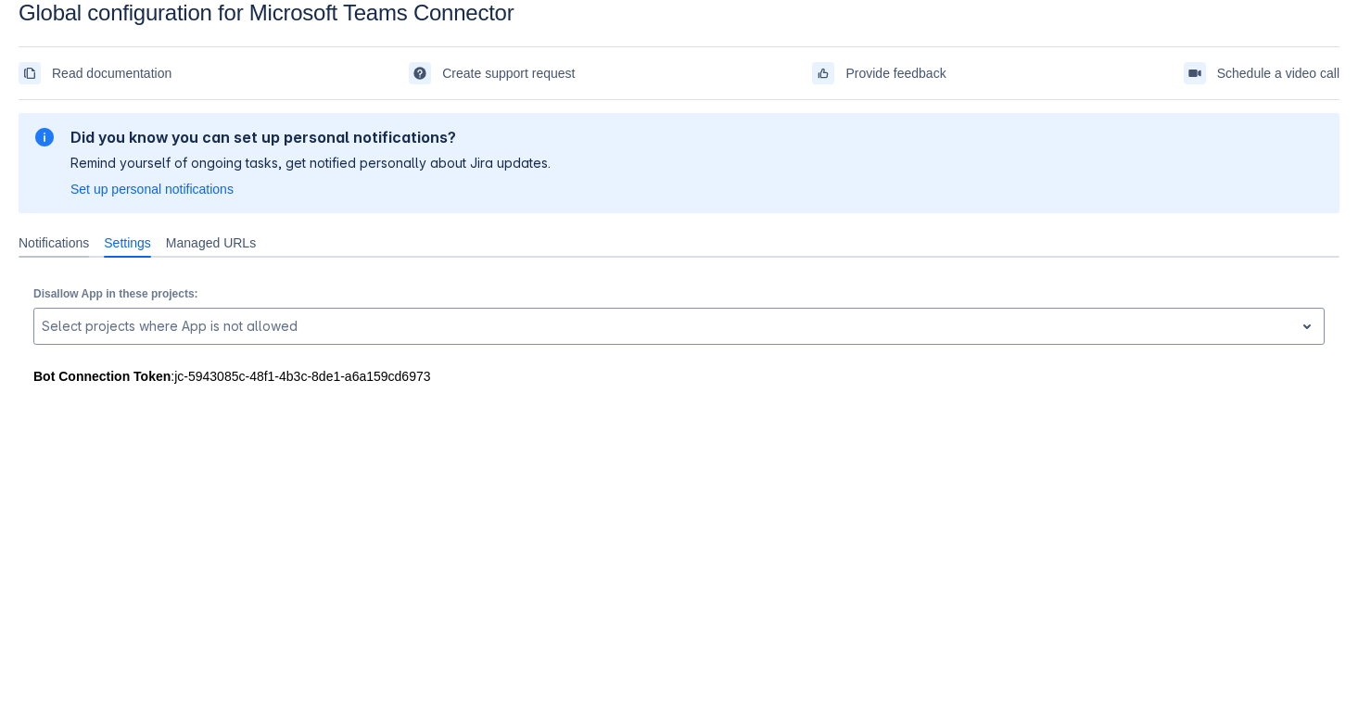
click at [73, 238] on span "Notifications" at bounding box center [54, 243] width 70 height 19
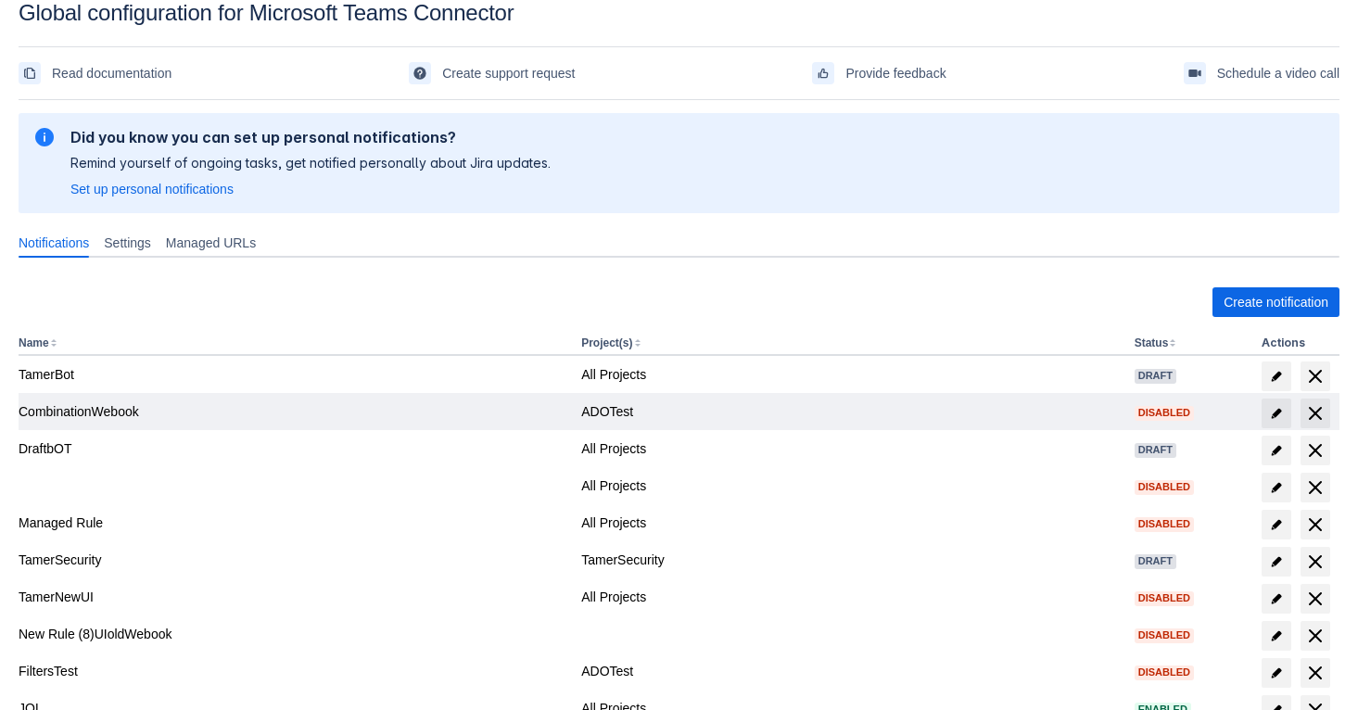
scroll to position [169, 0]
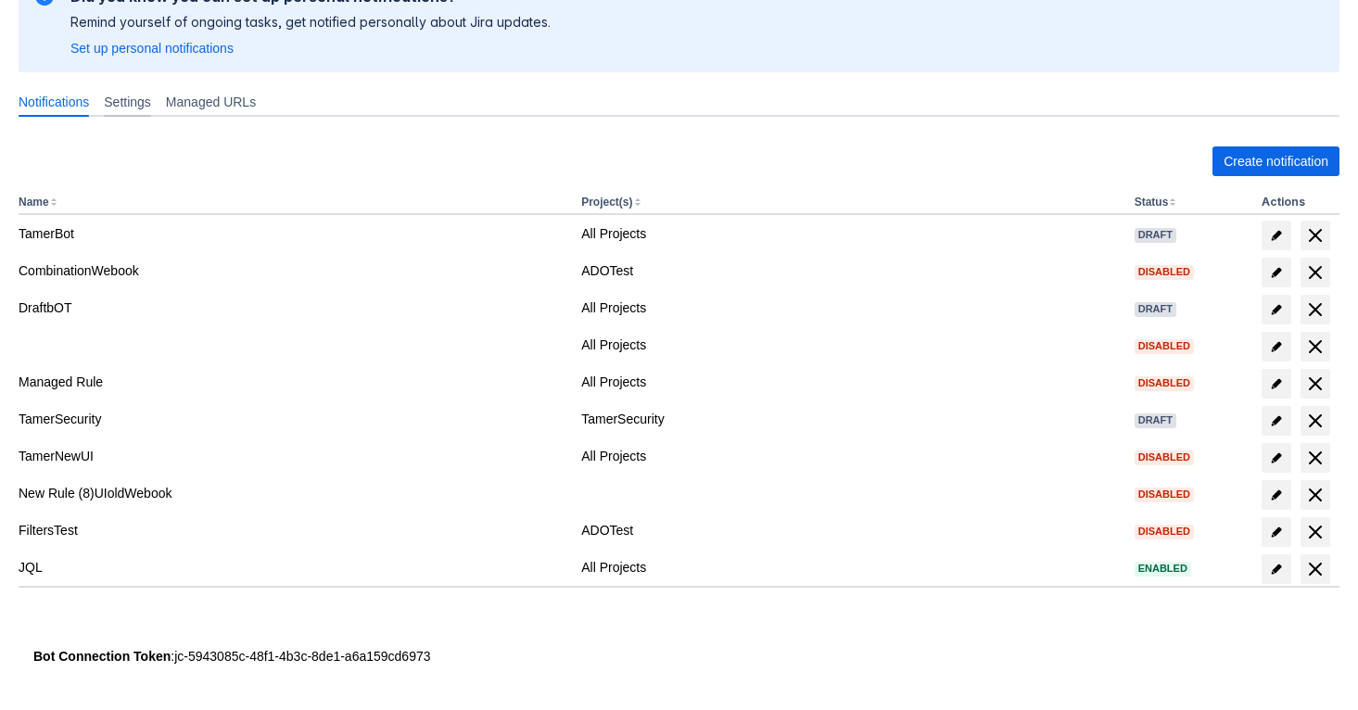
click at [150, 108] on span "Settings" at bounding box center [127, 102] width 47 height 19
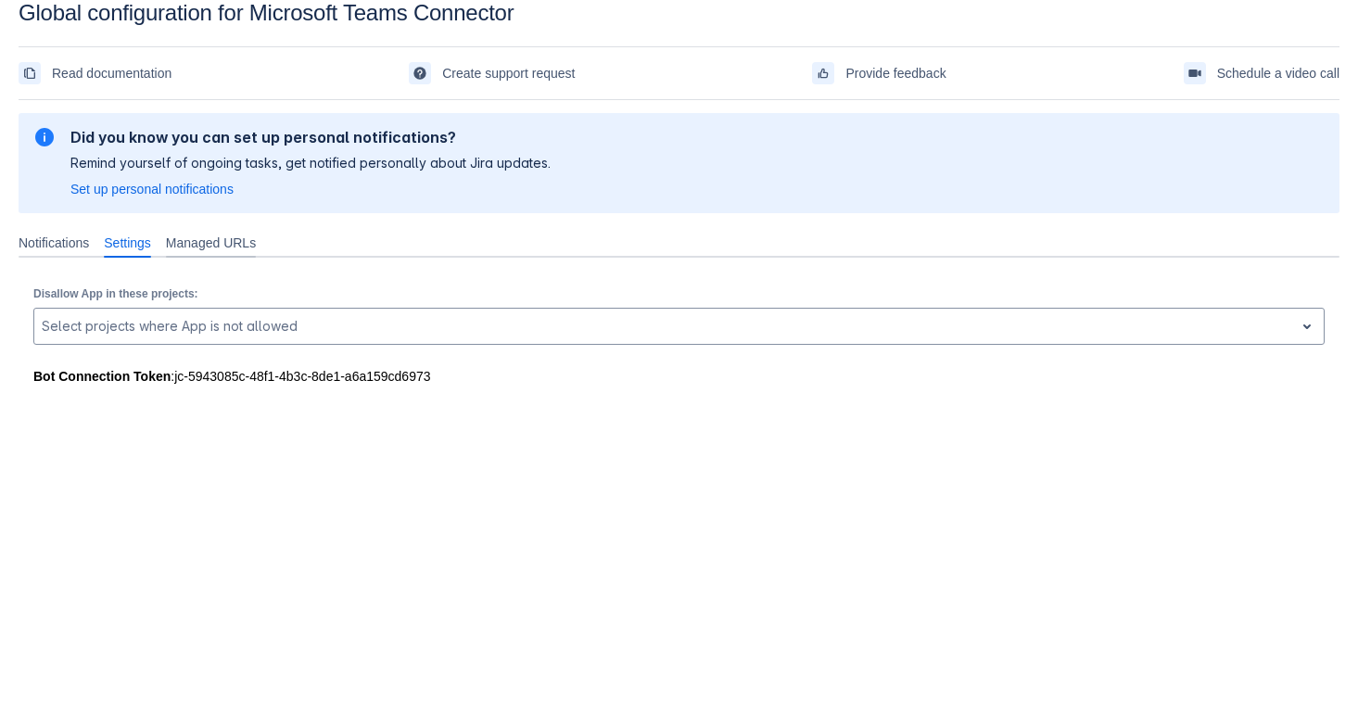
click at [247, 237] on span "Managed URLs" at bounding box center [211, 243] width 90 height 19
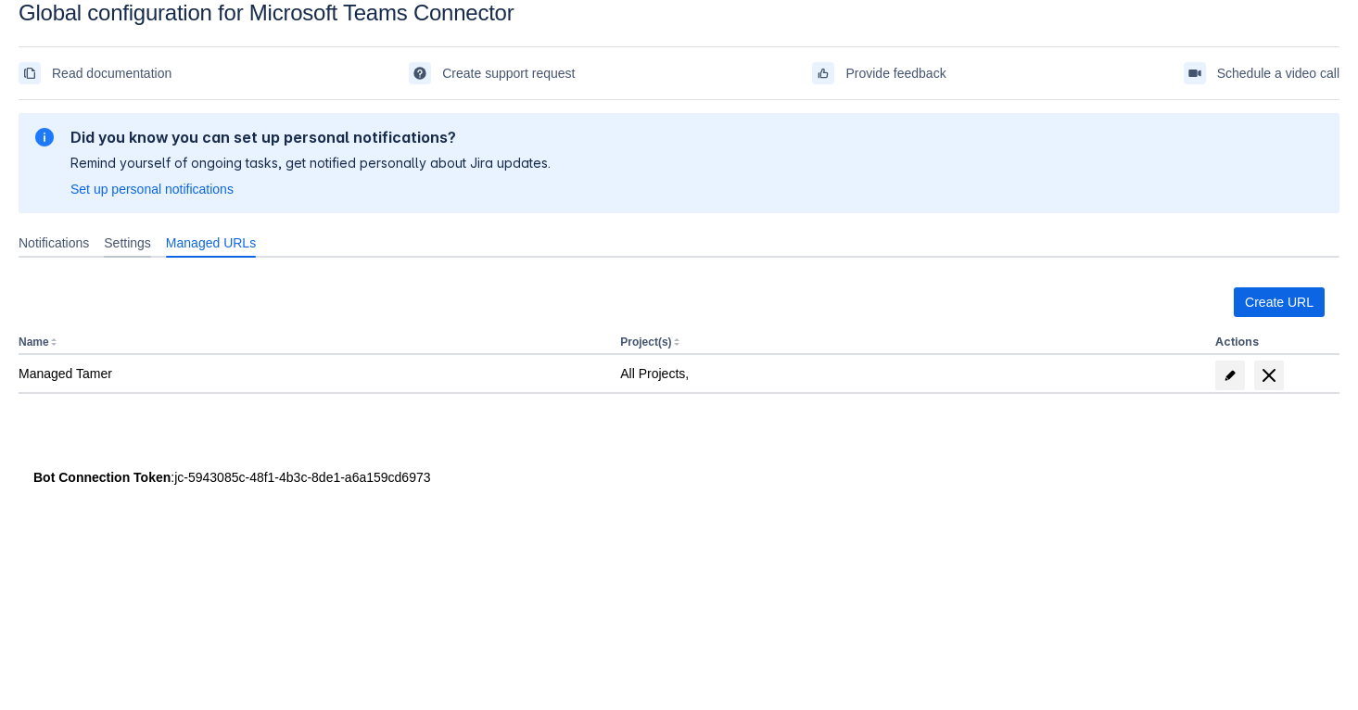
click at [121, 240] on span "Settings" at bounding box center [127, 243] width 47 height 19
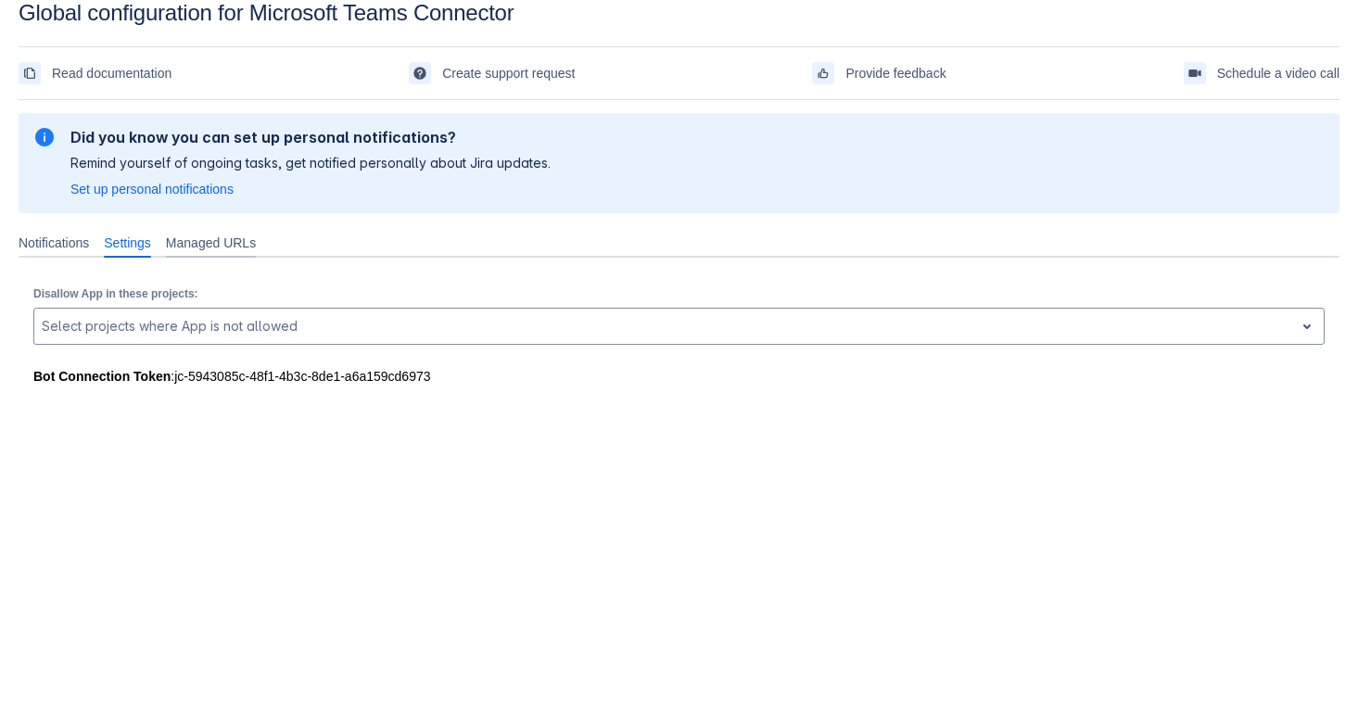
click at [197, 251] on span "Managed URLs" at bounding box center [211, 243] width 90 height 19
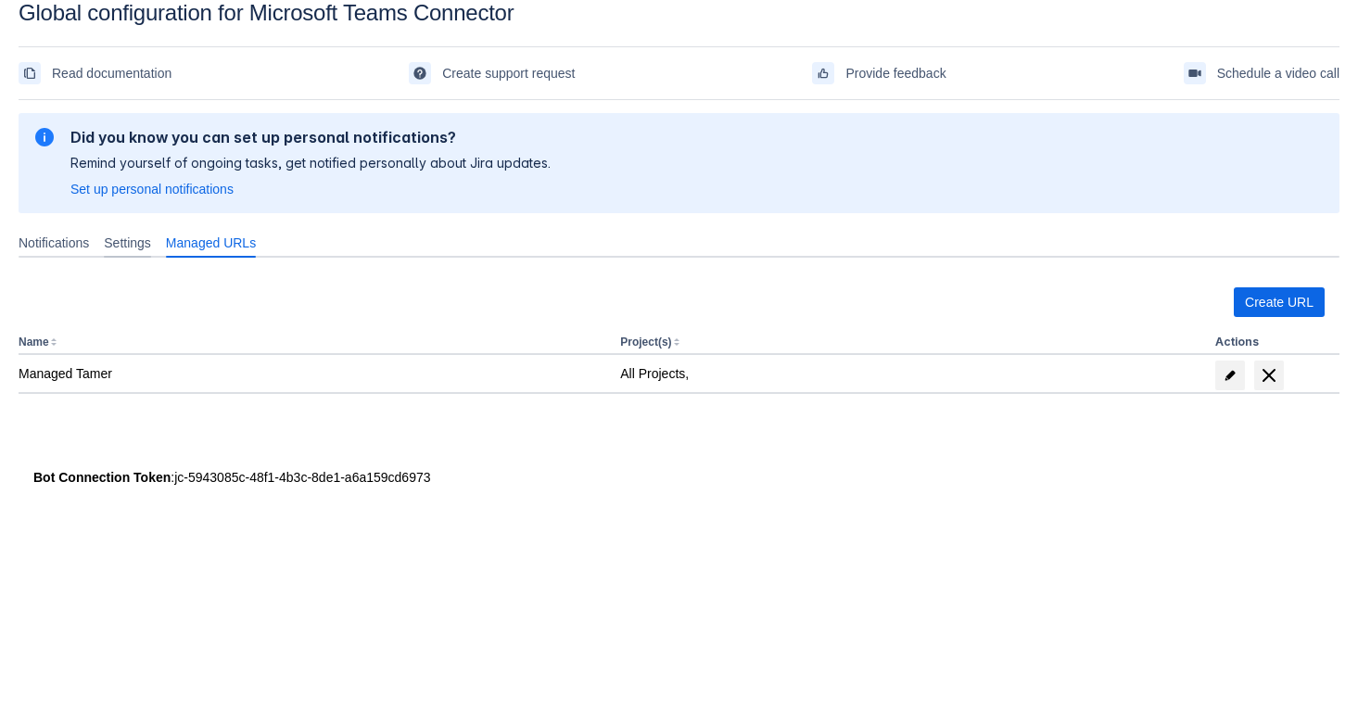
click at [142, 249] on span "Settings" at bounding box center [127, 243] width 47 height 19
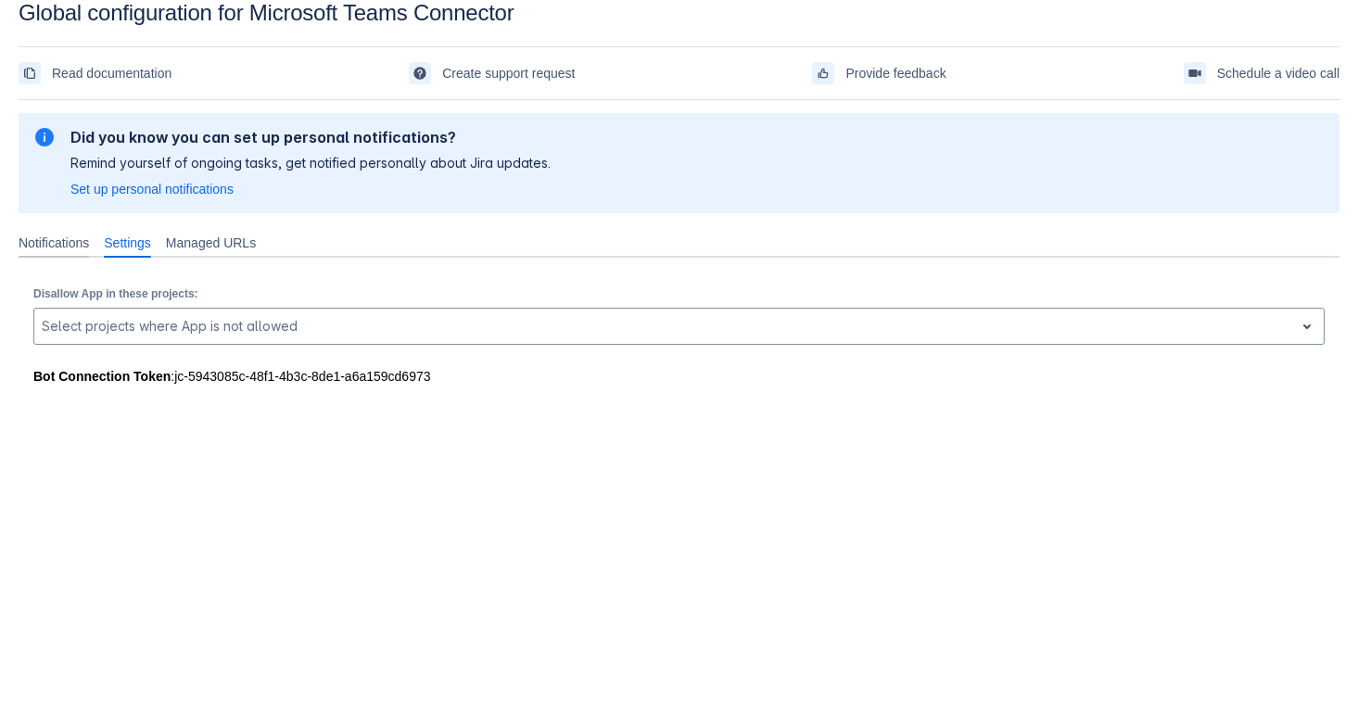
click at [44, 234] on span "Notifications" at bounding box center [54, 243] width 70 height 19
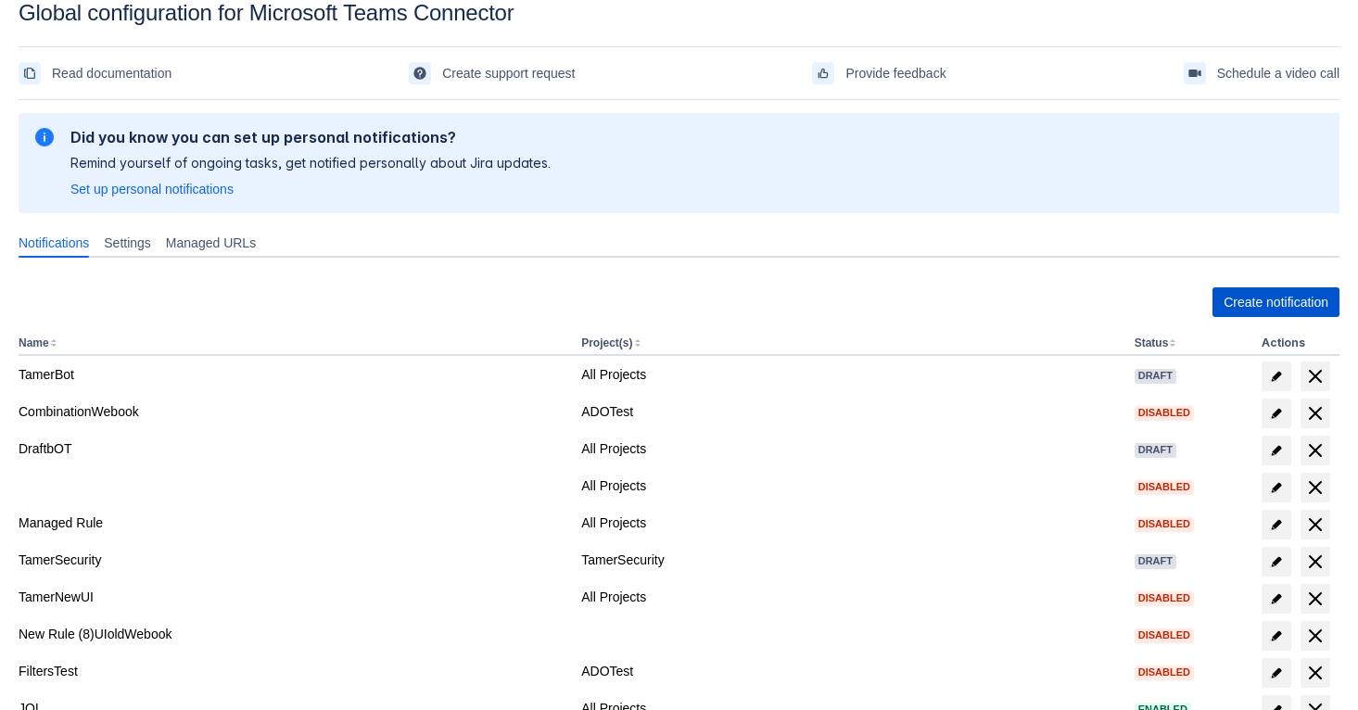
click at [1296, 293] on span "Create notification" at bounding box center [1275, 302] width 105 height 30
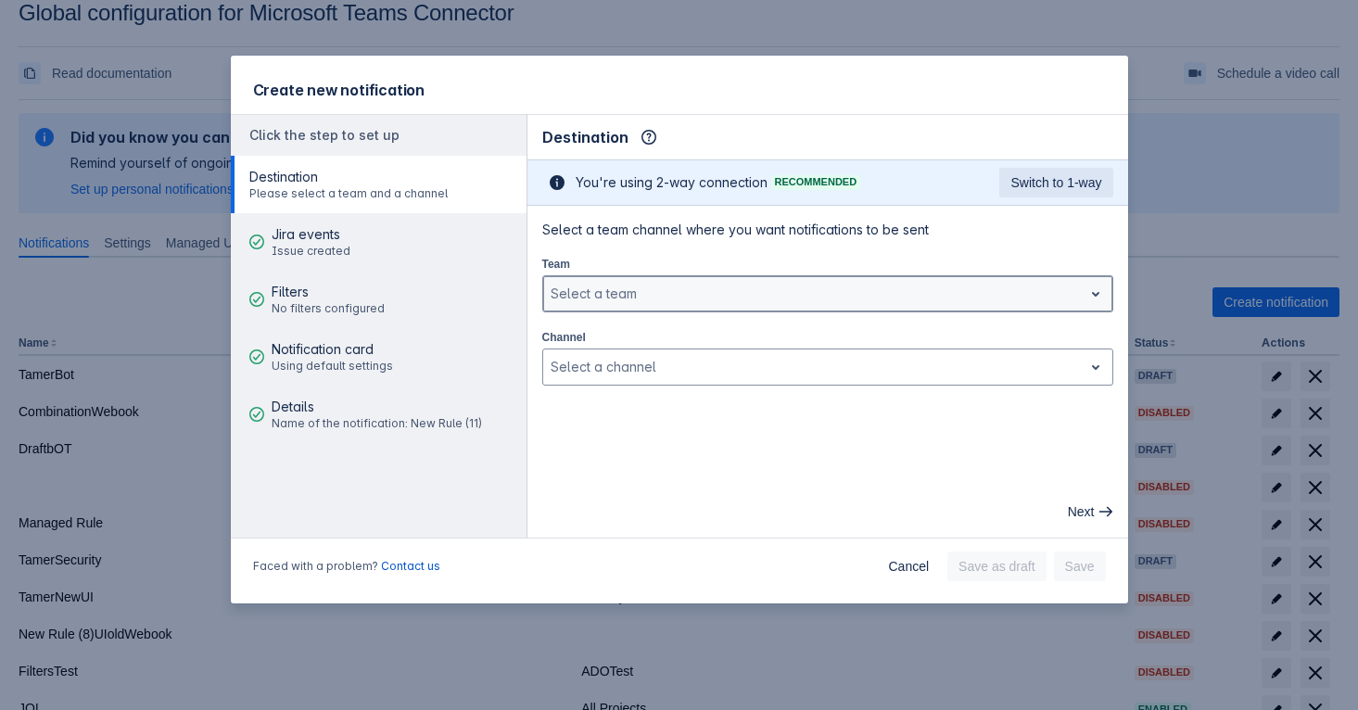
click at [773, 293] on div at bounding box center [813, 294] width 525 height 22
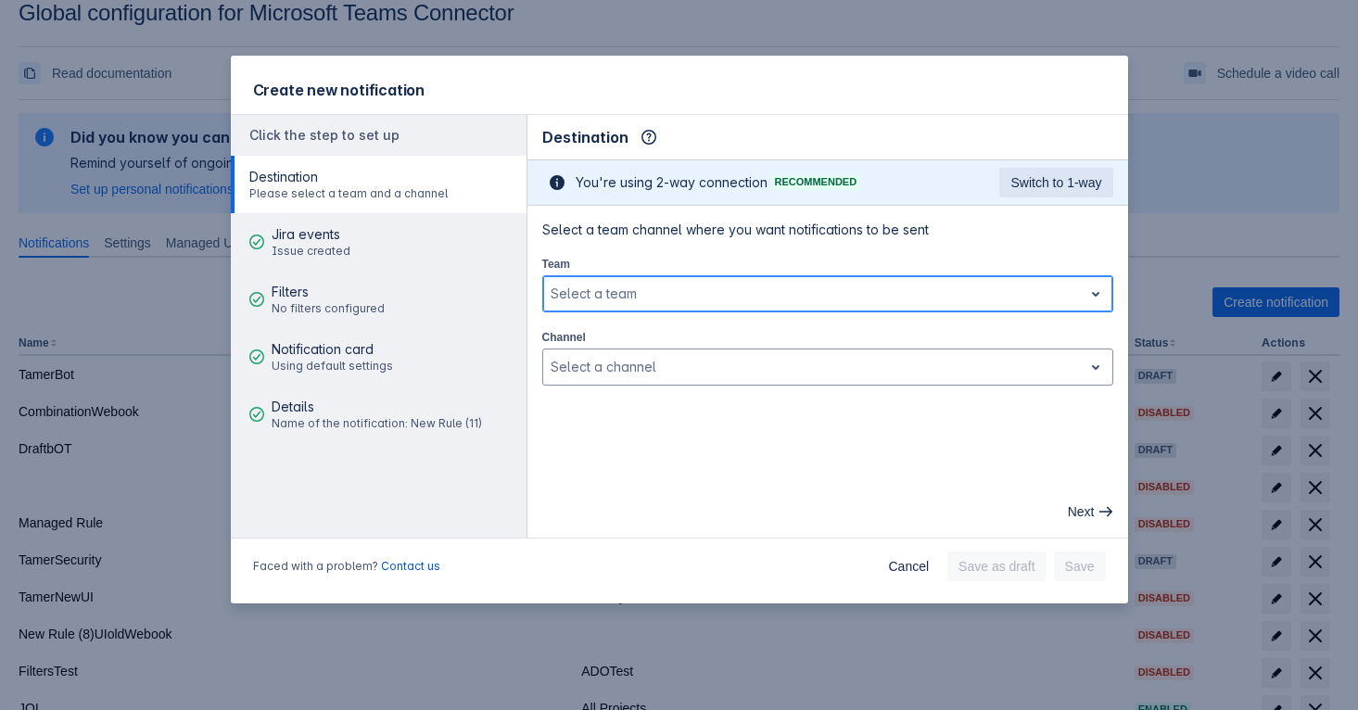
click at [773, 293] on div at bounding box center [813, 294] width 525 height 22
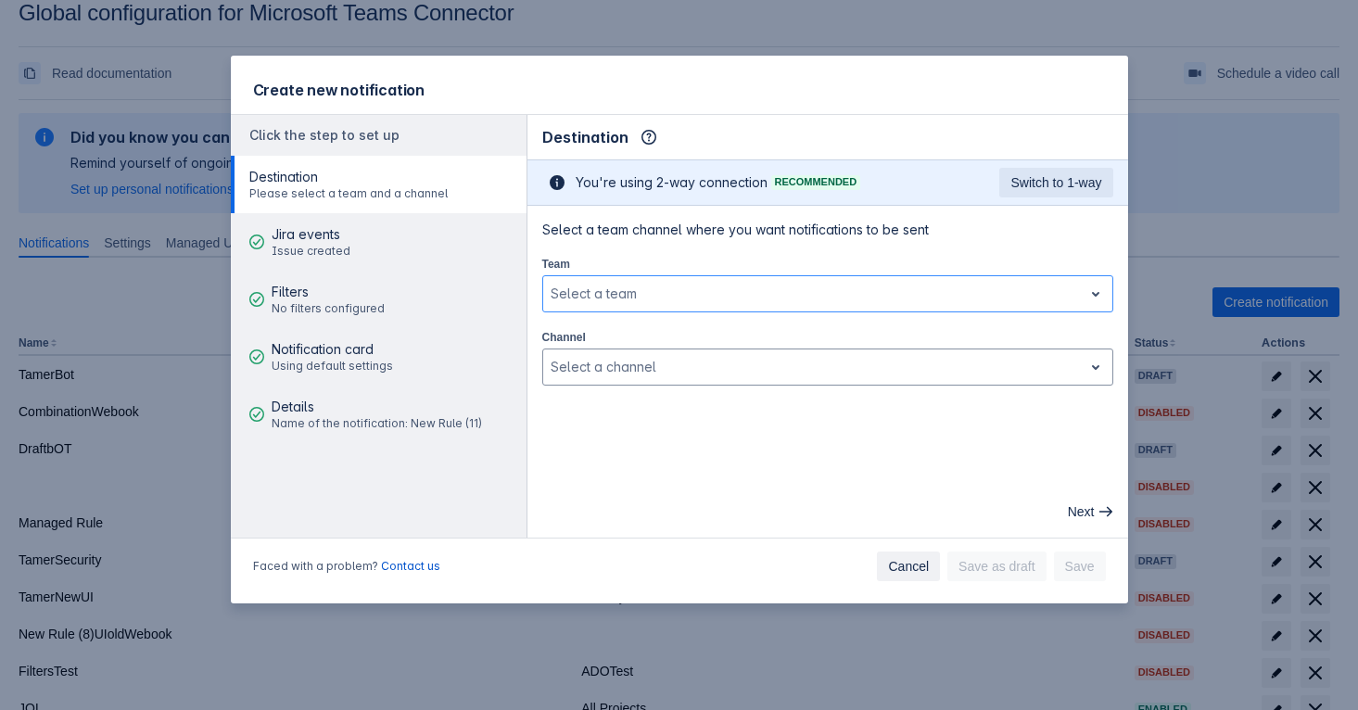
click at [888, 568] on span "Cancel" at bounding box center [908, 566] width 41 height 30
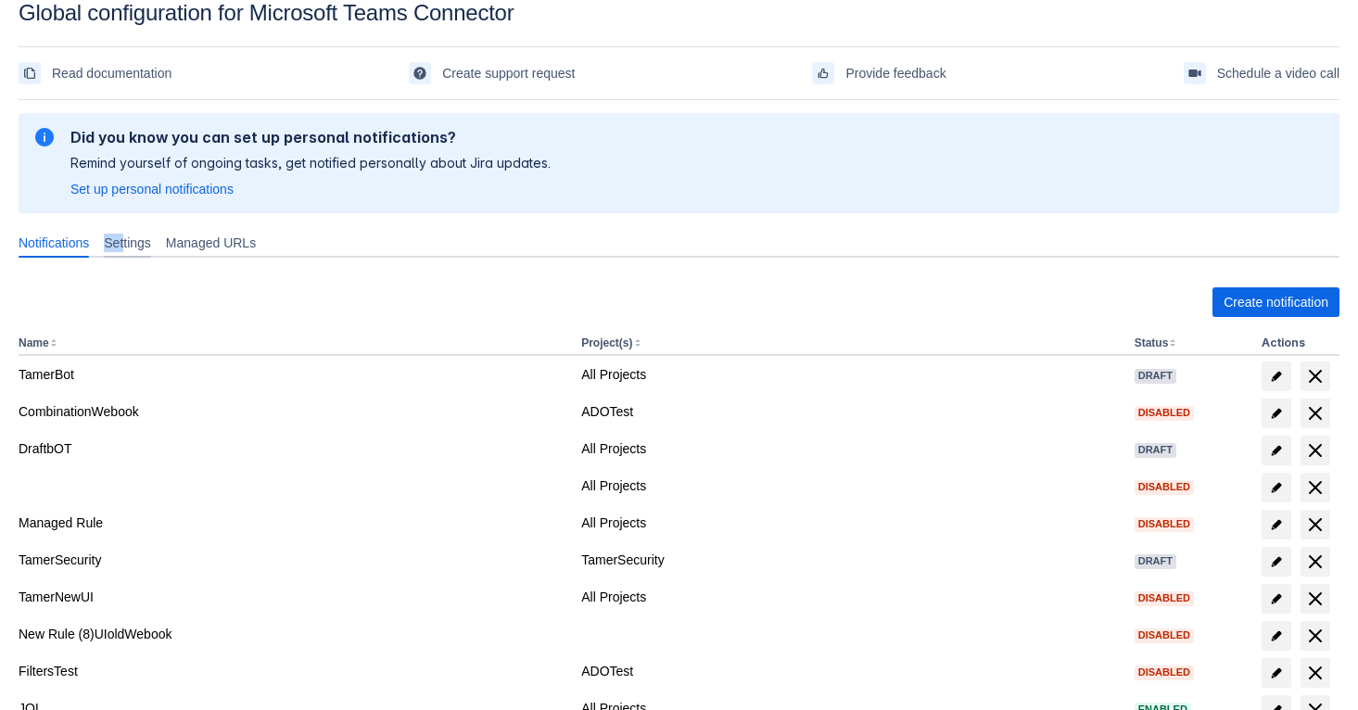
click at [133, 234] on span "Settings" at bounding box center [127, 243] width 47 height 19
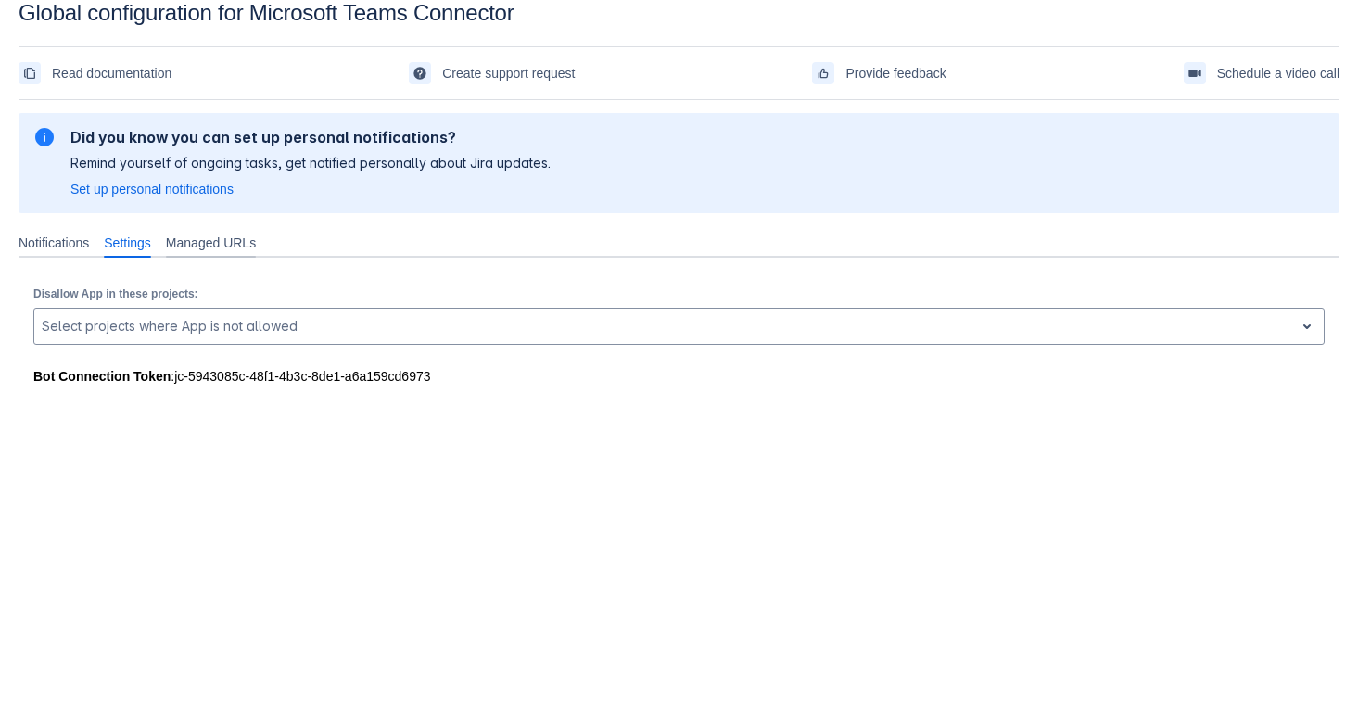
click at [196, 243] on span "Managed URLs" at bounding box center [211, 243] width 90 height 19
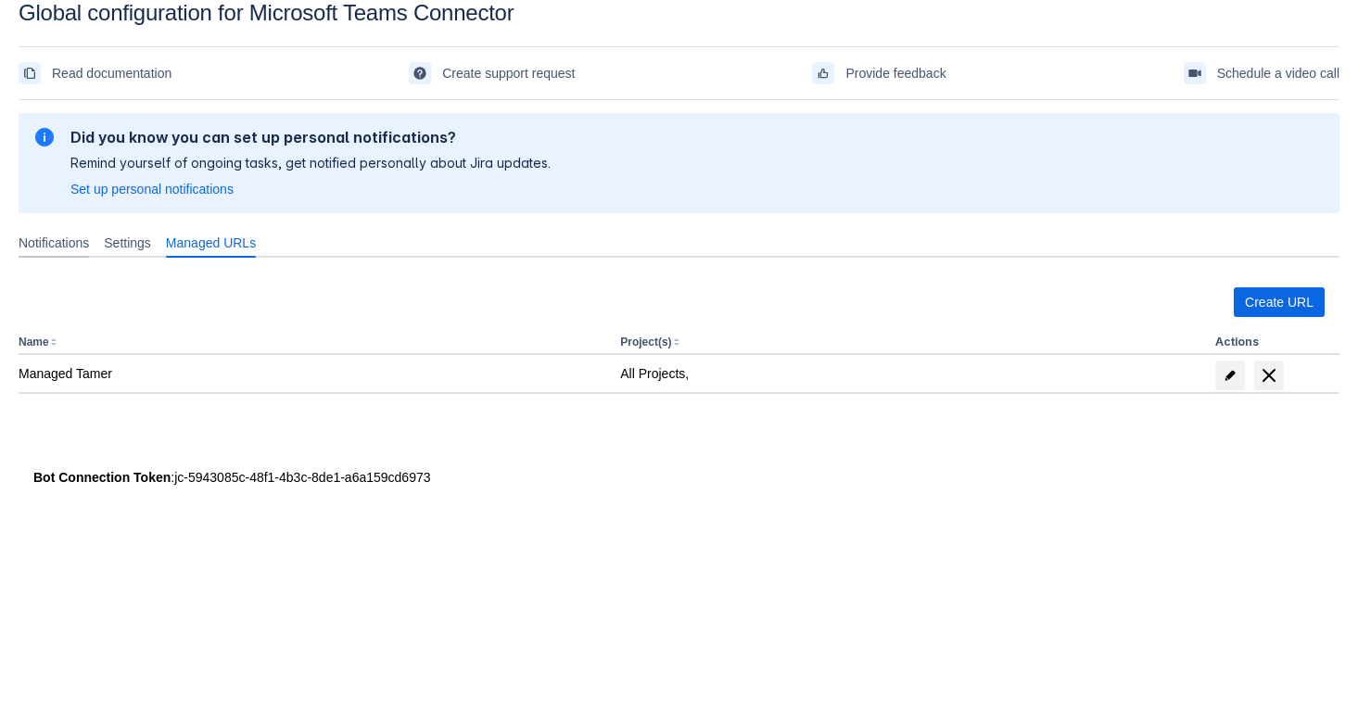
click at [52, 239] on span "Notifications" at bounding box center [54, 243] width 70 height 19
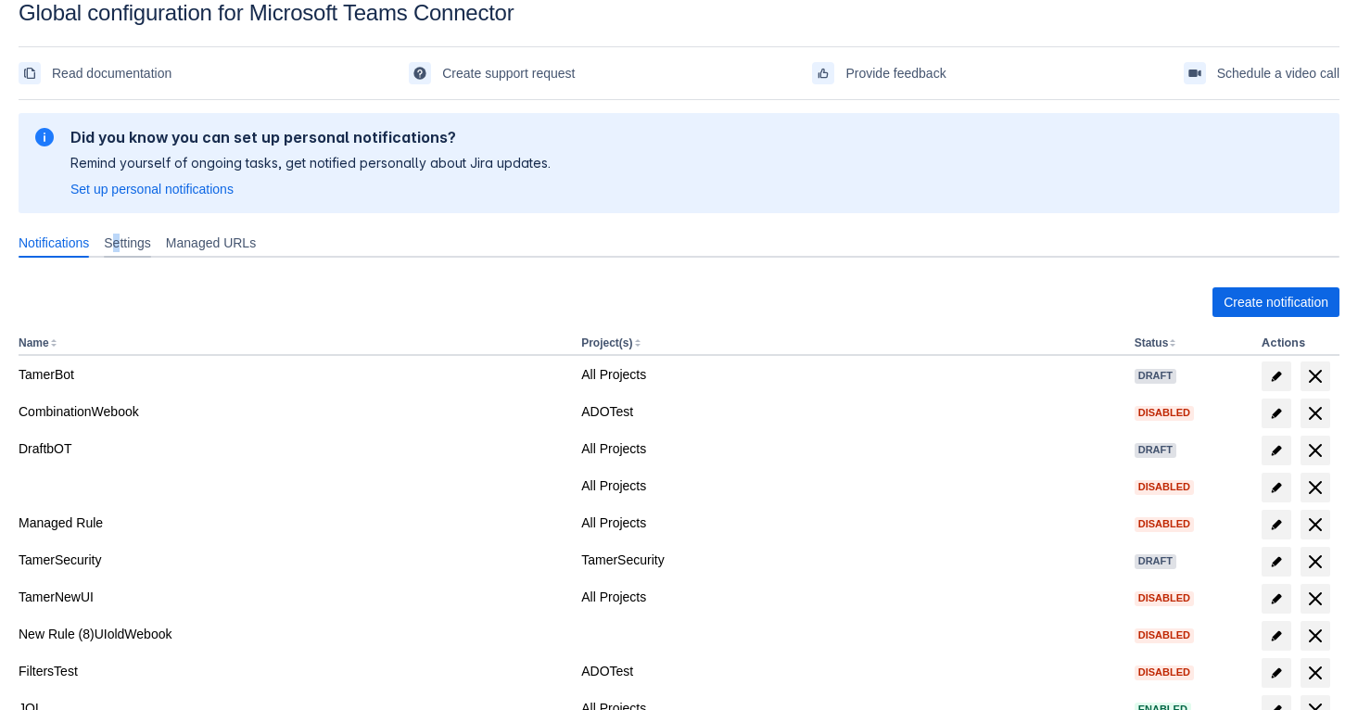
click at [125, 244] on span "Settings" at bounding box center [127, 243] width 47 height 19
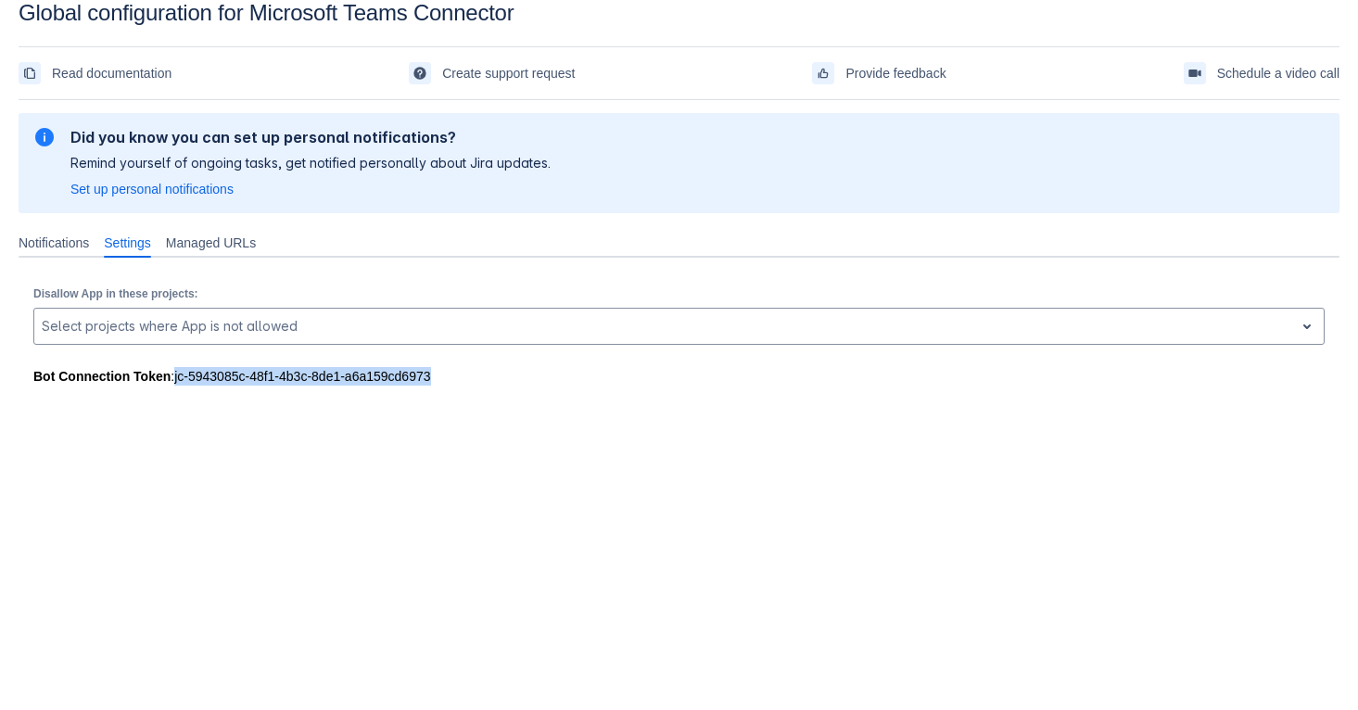
drag, startPoint x: 473, startPoint y: 373, endPoint x: 179, endPoint y: 374, distance: 293.8
click at [178, 374] on div "Bot Connection Token : jc-5943085c-48f1-4b3c-8de1-a6a159cd6973" at bounding box center [678, 376] width 1291 height 19
copy div "jc-5943085c-48f1-4b3c-8de1-a6a159cd6973"
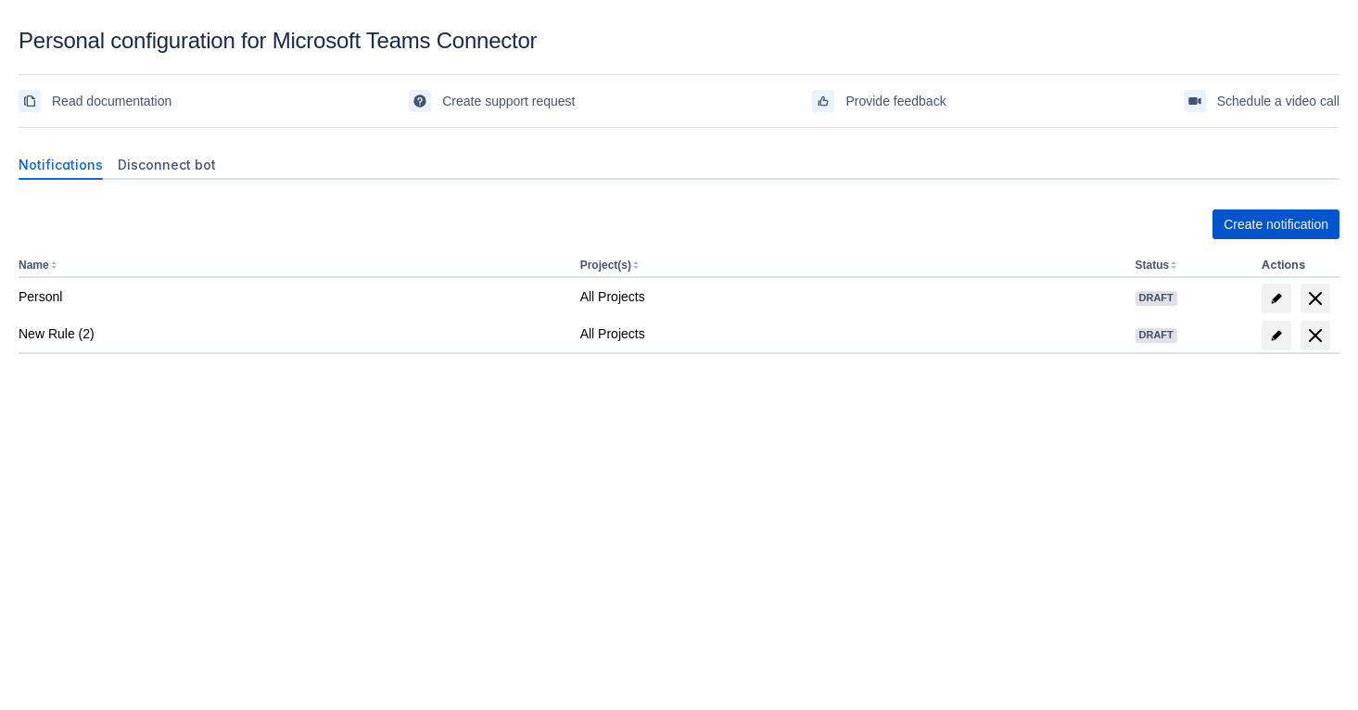
click at [1280, 228] on span "Create notification" at bounding box center [1275, 224] width 105 height 30
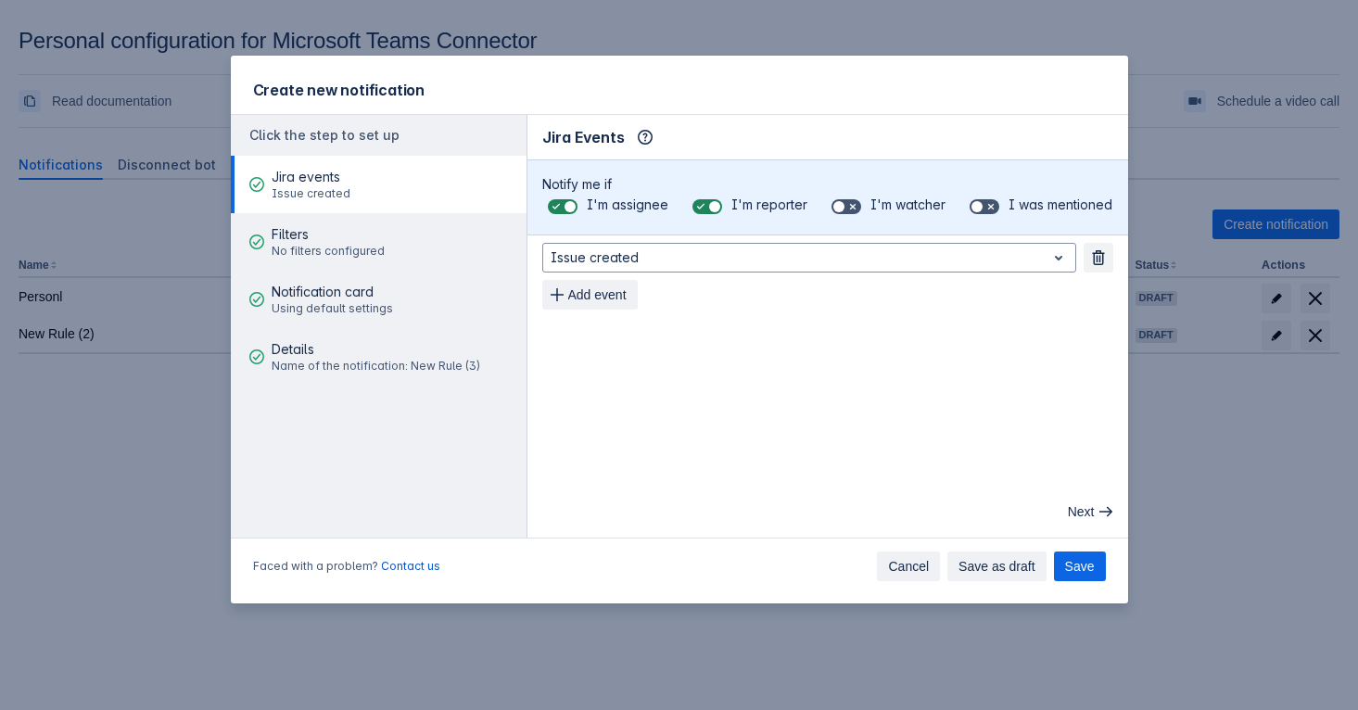
click at [915, 570] on span "Cancel" at bounding box center [908, 566] width 41 height 30
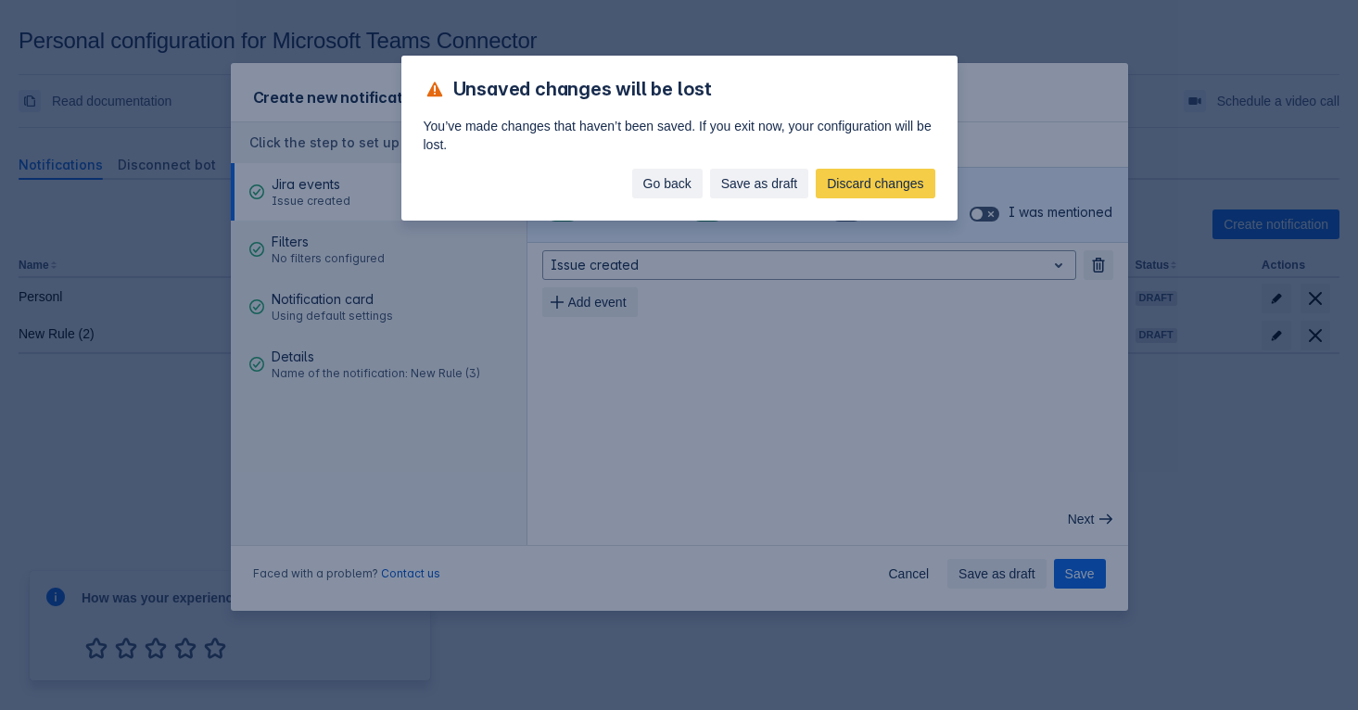
click at [643, 177] on span "Go back" at bounding box center [667, 184] width 48 height 30
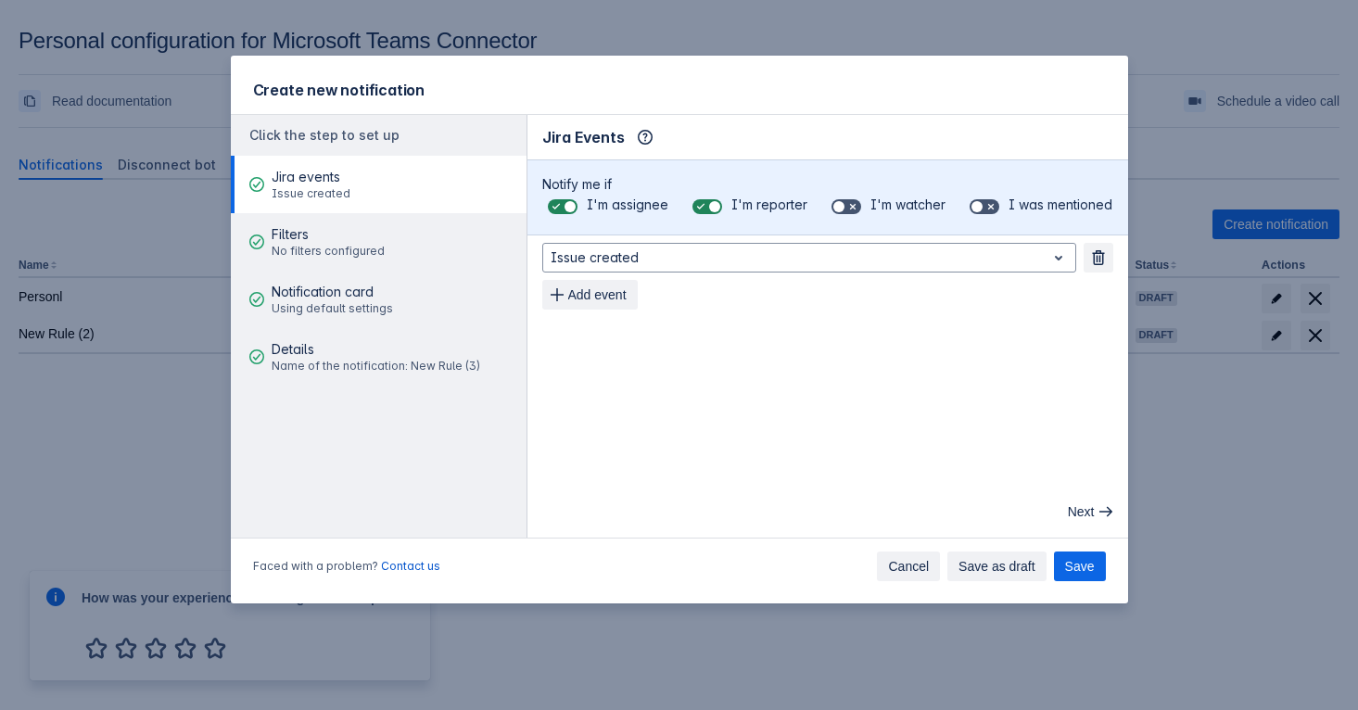
click at [899, 572] on span "Cancel" at bounding box center [908, 566] width 41 height 30
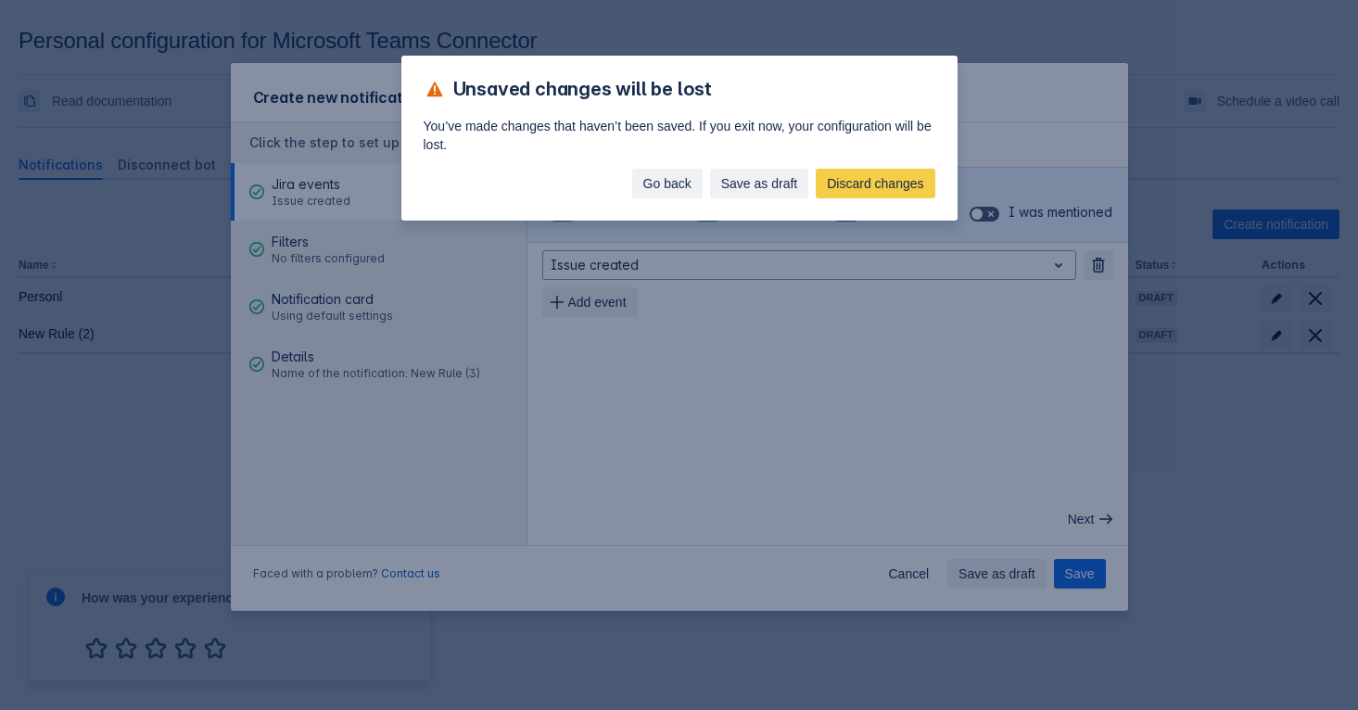
click at [676, 184] on span "Go back" at bounding box center [667, 184] width 48 height 30
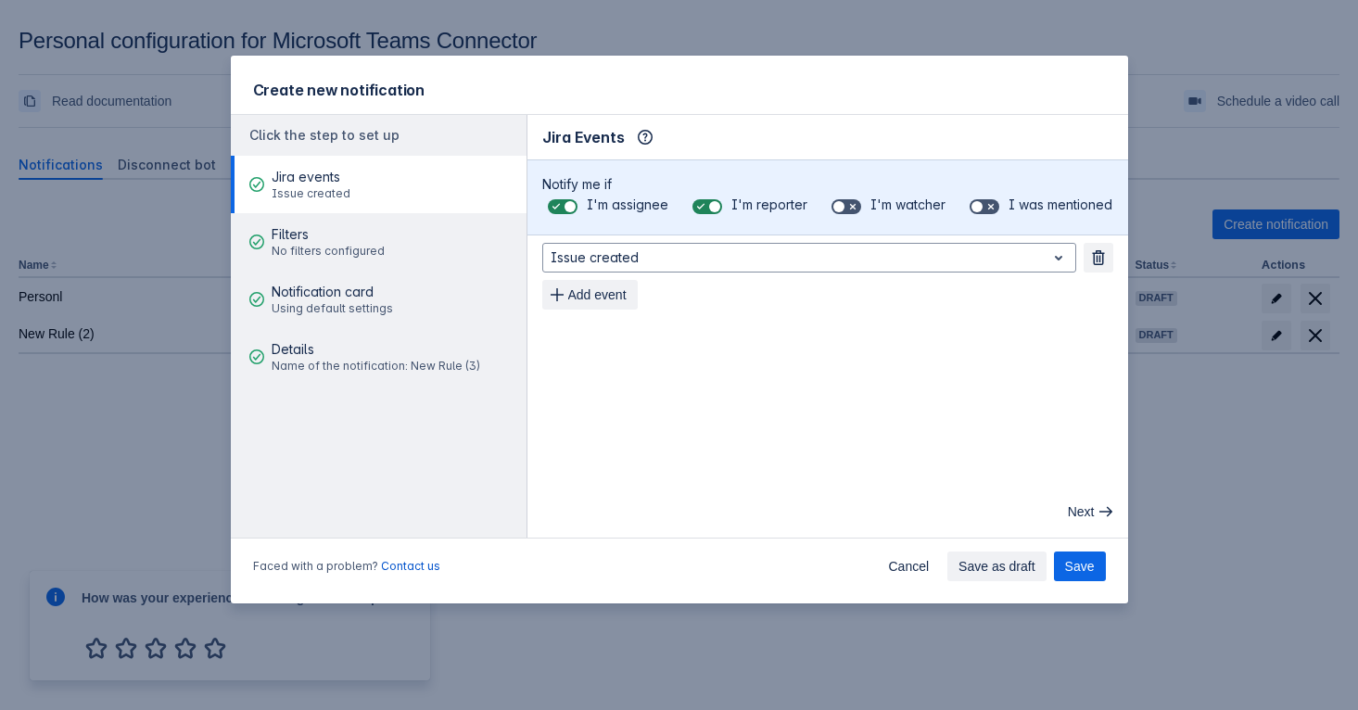
click at [1170, 150] on div "Create new notification Click the step to set up Jira events Issue created Filt…" at bounding box center [679, 355] width 1358 height 710
click at [880, 566] on button "Cancel" at bounding box center [908, 566] width 63 height 30
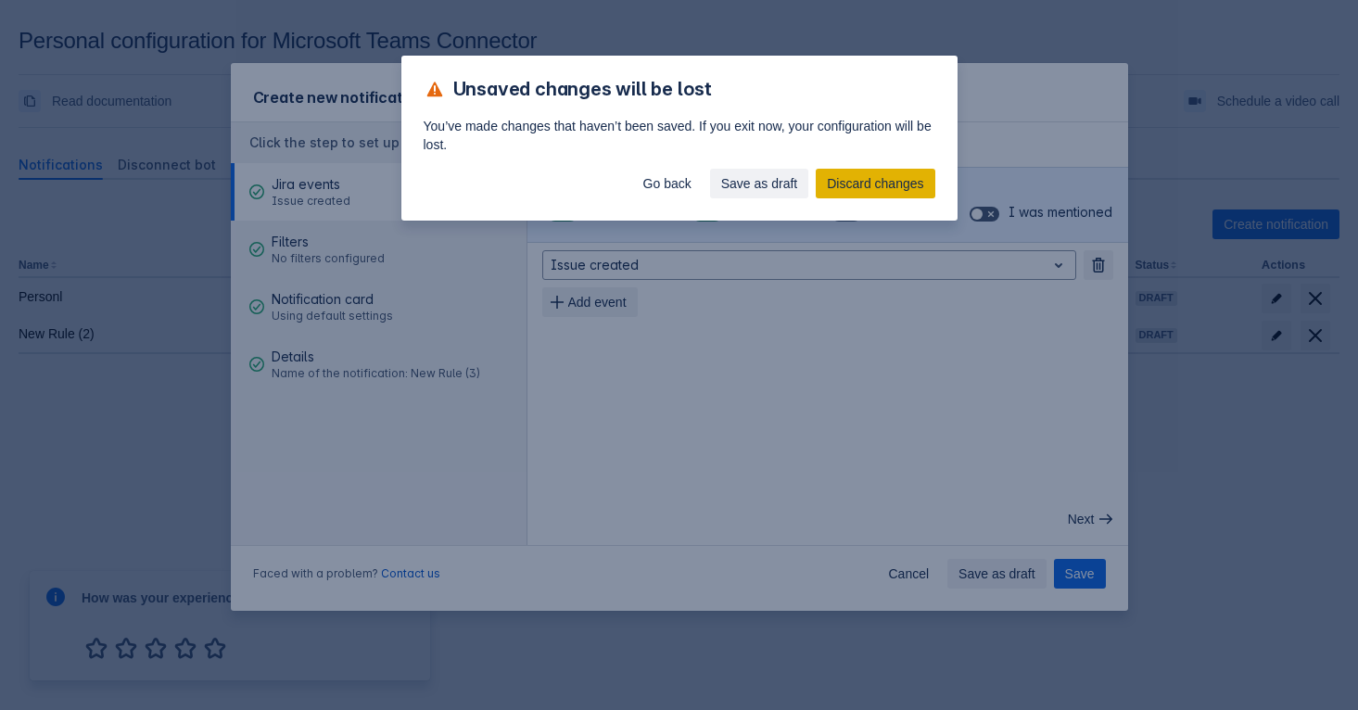
click at [848, 178] on span "Discard changes" at bounding box center [875, 184] width 96 height 30
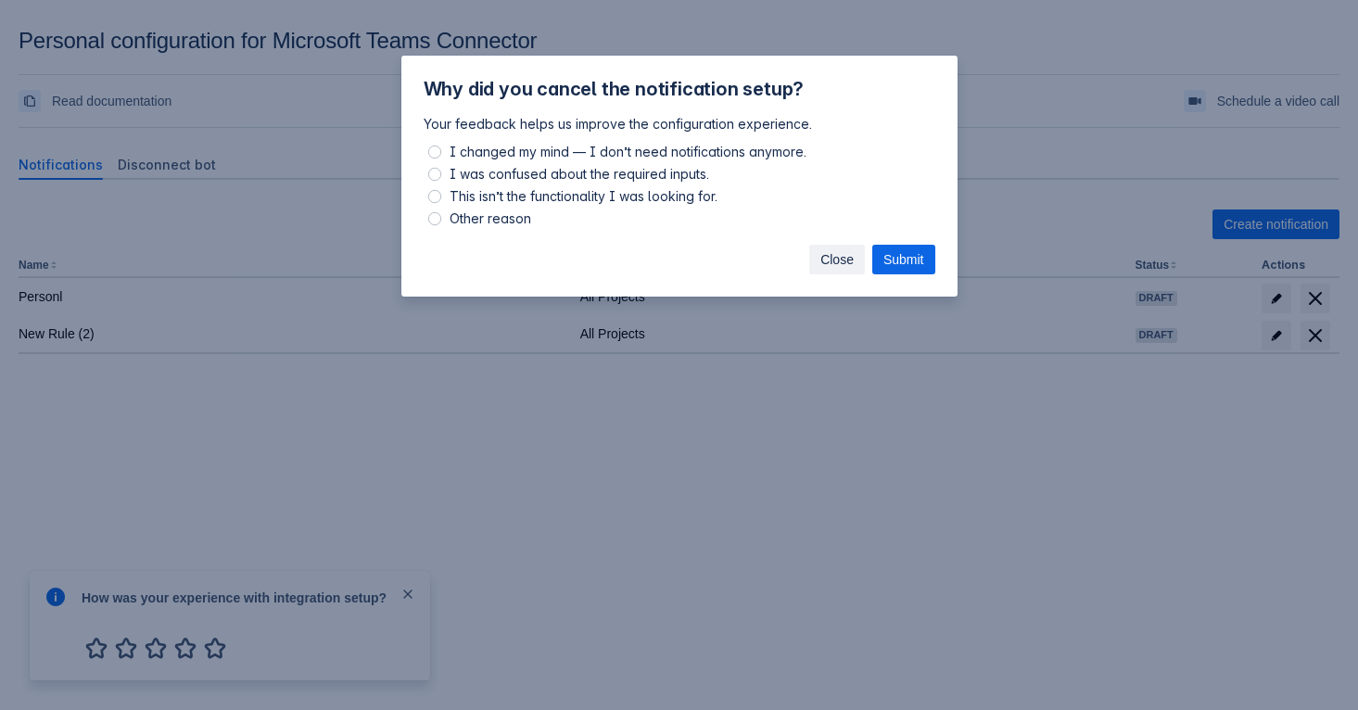
click at [820, 253] on span "Close" at bounding box center [836, 260] width 33 height 30
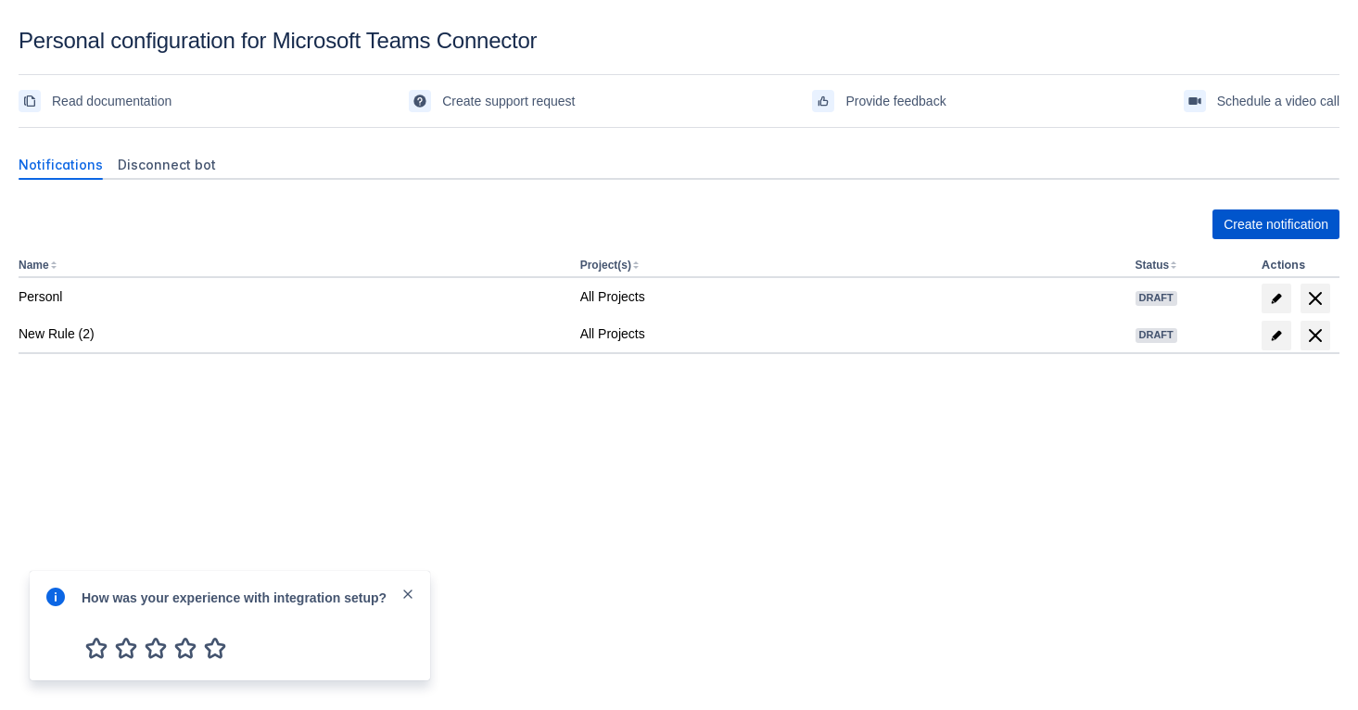
click at [1212, 213] on button "Create notification" at bounding box center [1275, 224] width 127 height 30
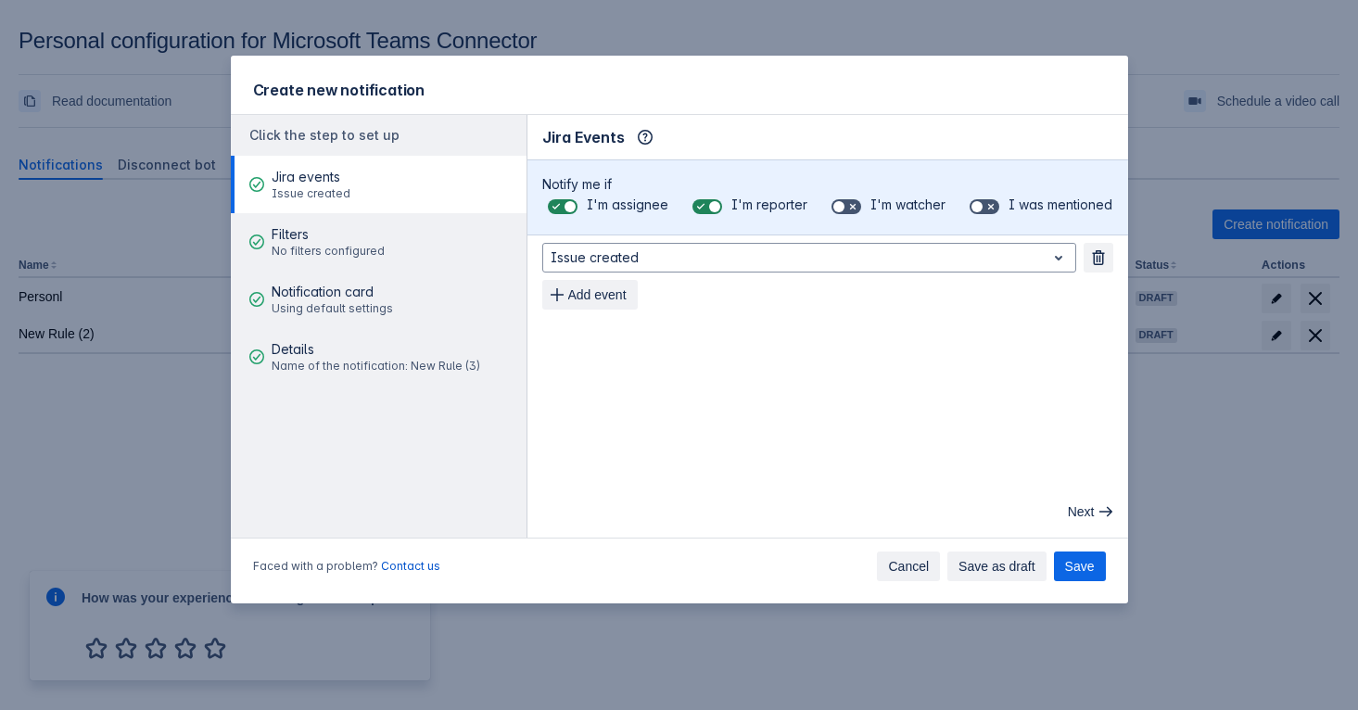
click at [899, 570] on span "Cancel" at bounding box center [908, 566] width 41 height 30
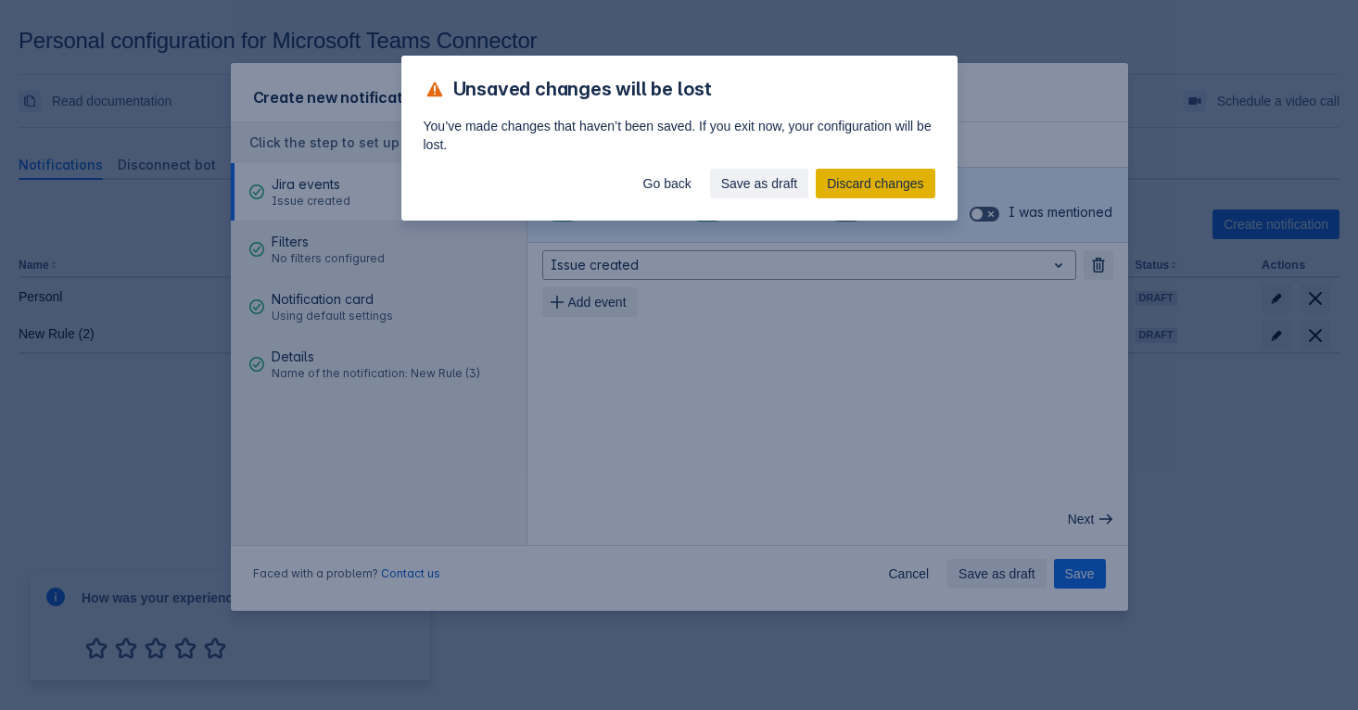
click at [871, 183] on span "Discard changes" at bounding box center [875, 184] width 96 height 30
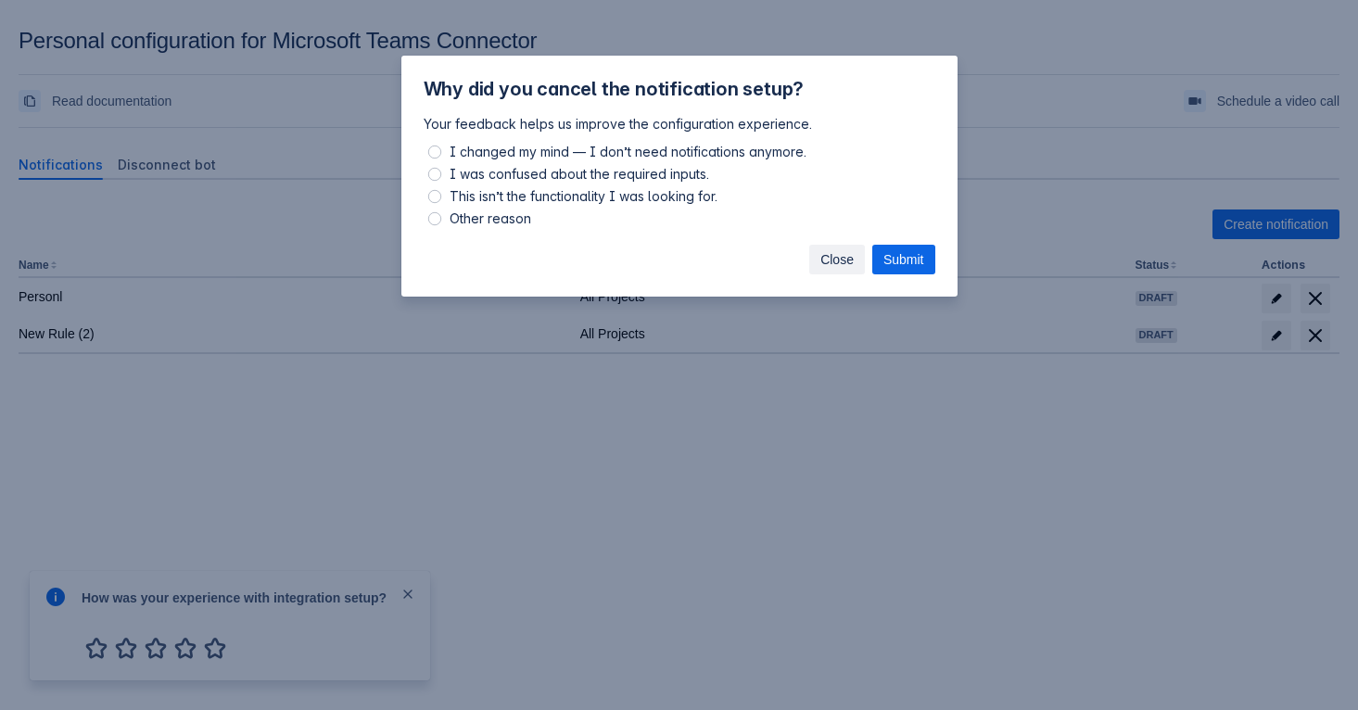
click at [833, 254] on span "Close" at bounding box center [836, 260] width 33 height 30
